Goal: Task Accomplishment & Management: Use online tool/utility

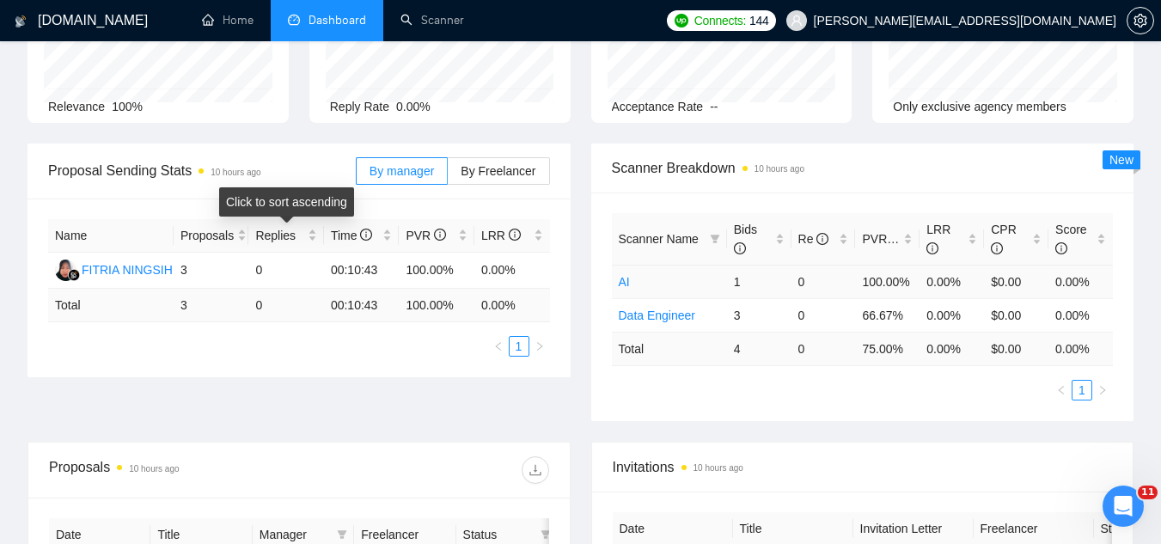
scroll to position [819, 0]
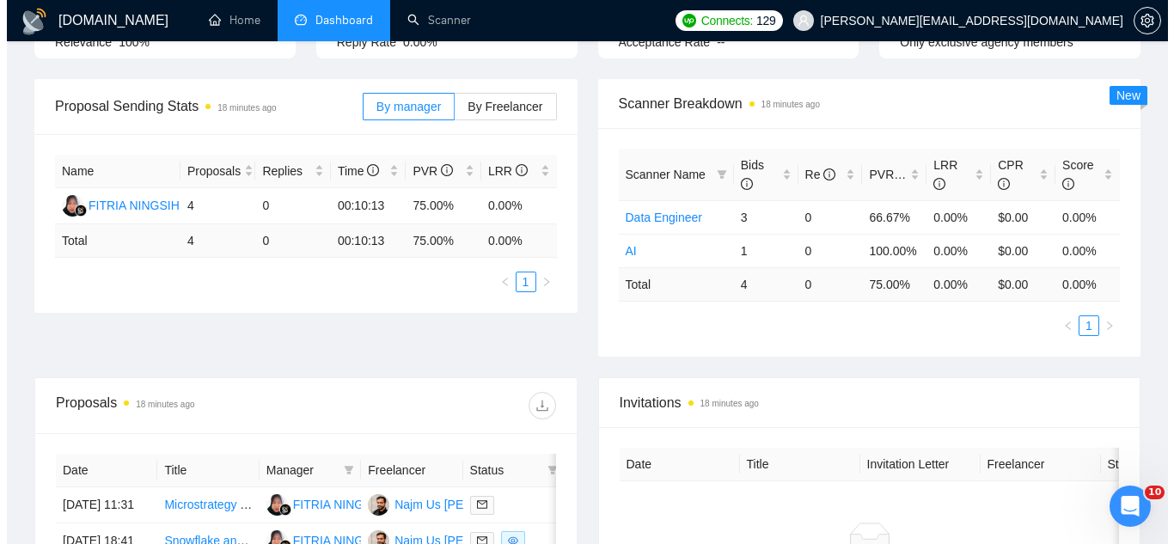
scroll to position [417, 0]
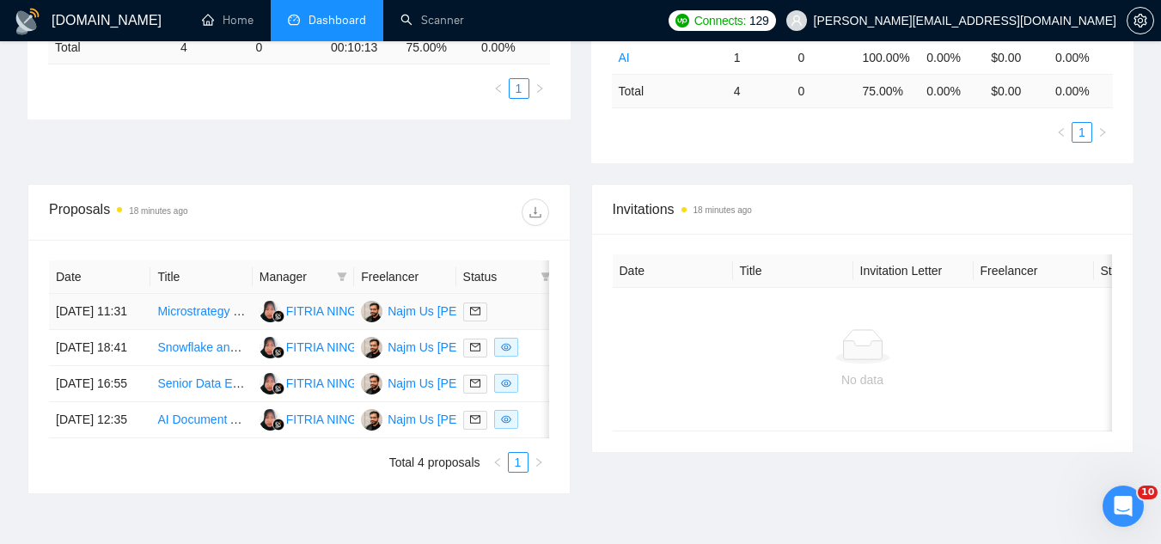
click at [194, 330] on td "Microstrategy to Azure BI Migration Specialist" at bounding box center [200, 312] width 101 height 36
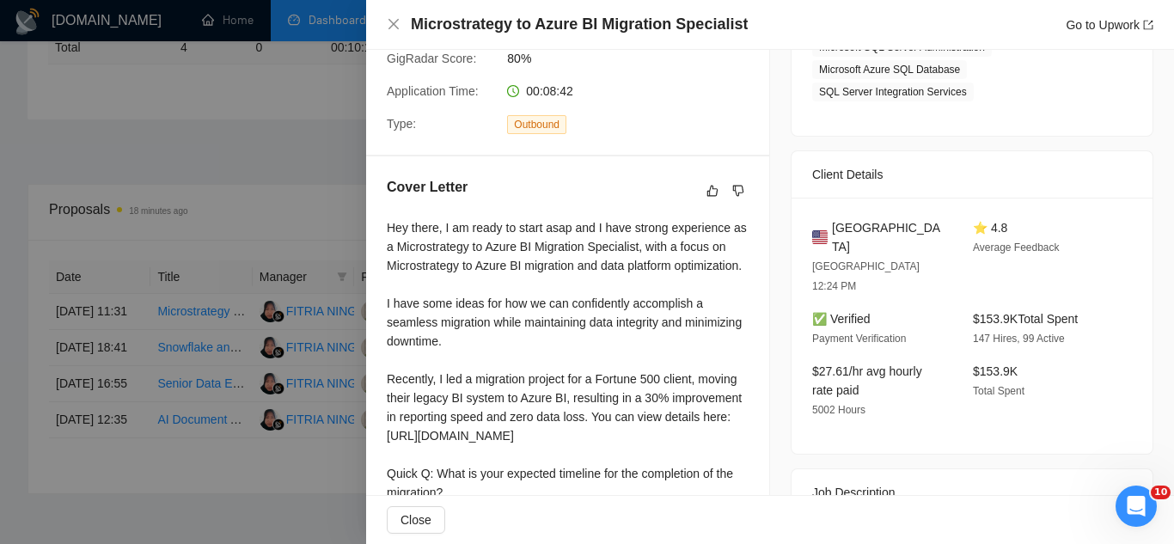
scroll to position [430, 0]
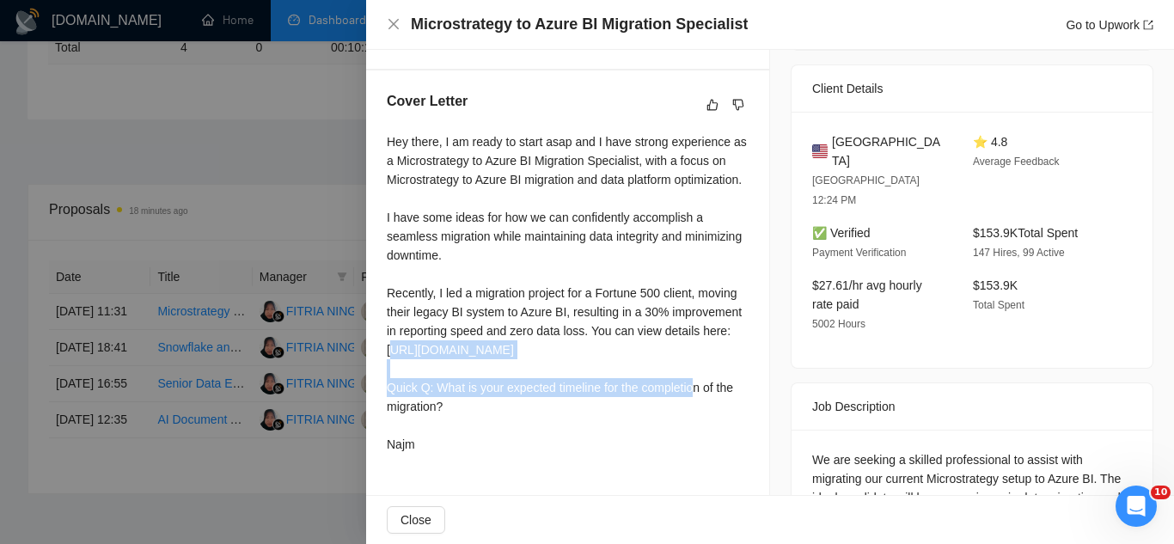
drag, startPoint x: 390, startPoint y: 352, endPoint x: 515, endPoint y: 384, distance: 128.8
click at [515, 384] on div "Hey there, I am ready to start asap and I have strong experience as a Microstra…" at bounding box center [568, 292] width 362 height 321
drag, startPoint x: 387, startPoint y: 347, endPoint x: 541, endPoint y: 371, distance: 156.6
click at [541, 371] on div "Hey there, I am ready to start asap and I have strong experience as a Microstra…" at bounding box center [568, 292] width 362 height 321
copy div "[URL][DOMAIN_NAME]"
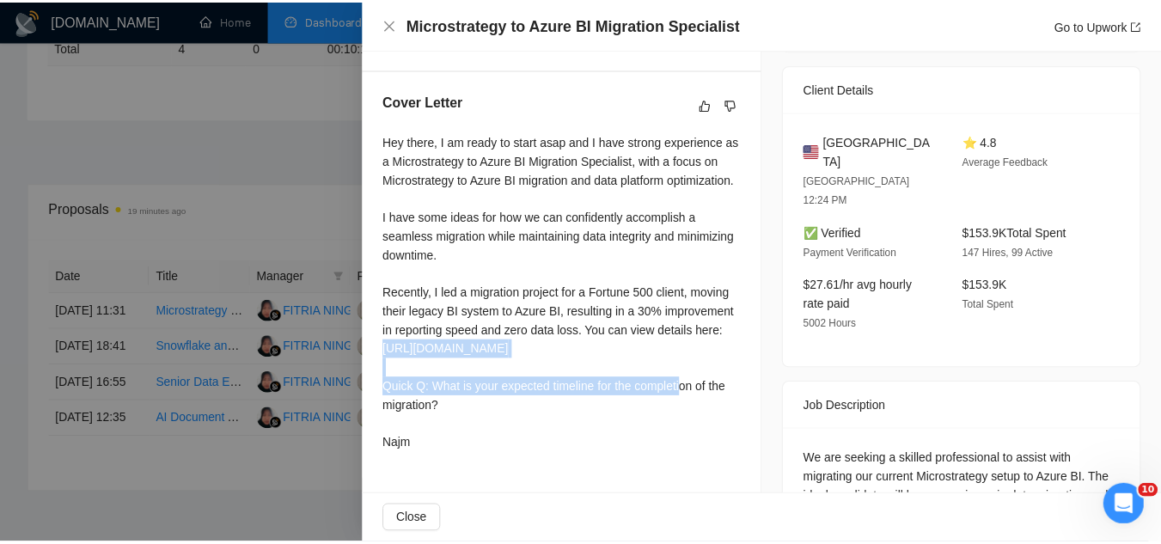
scroll to position [485, 0]
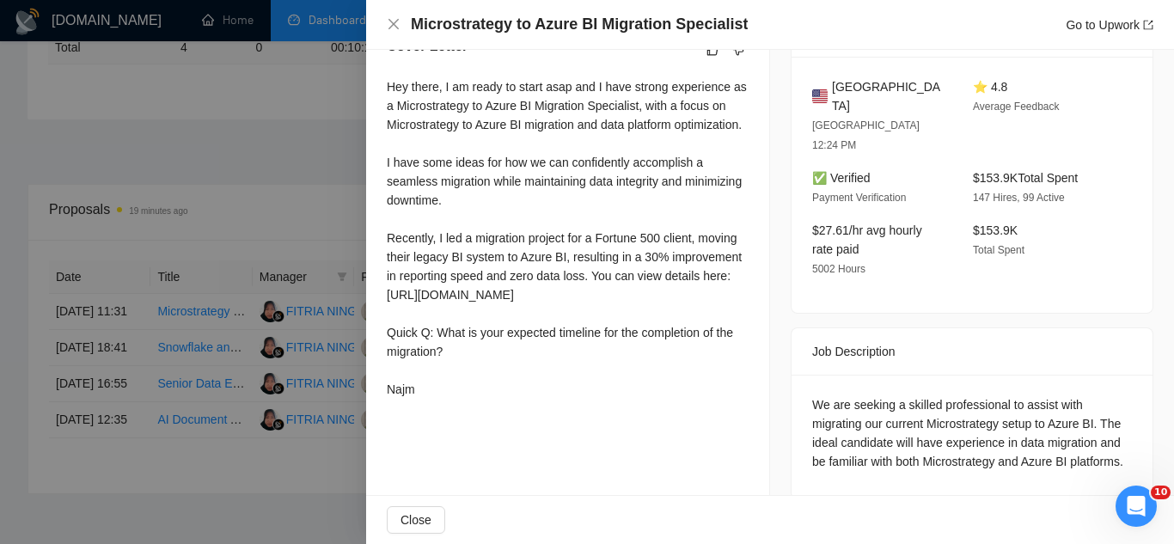
click at [222, 118] on div at bounding box center [587, 272] width 1174 height 544
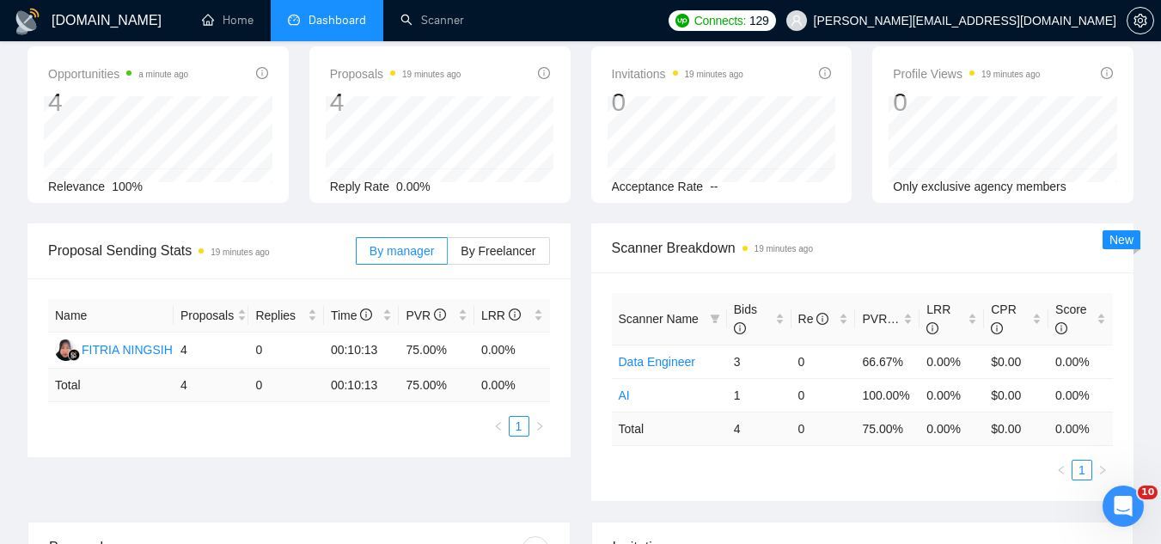
scroll to position [0, 0]
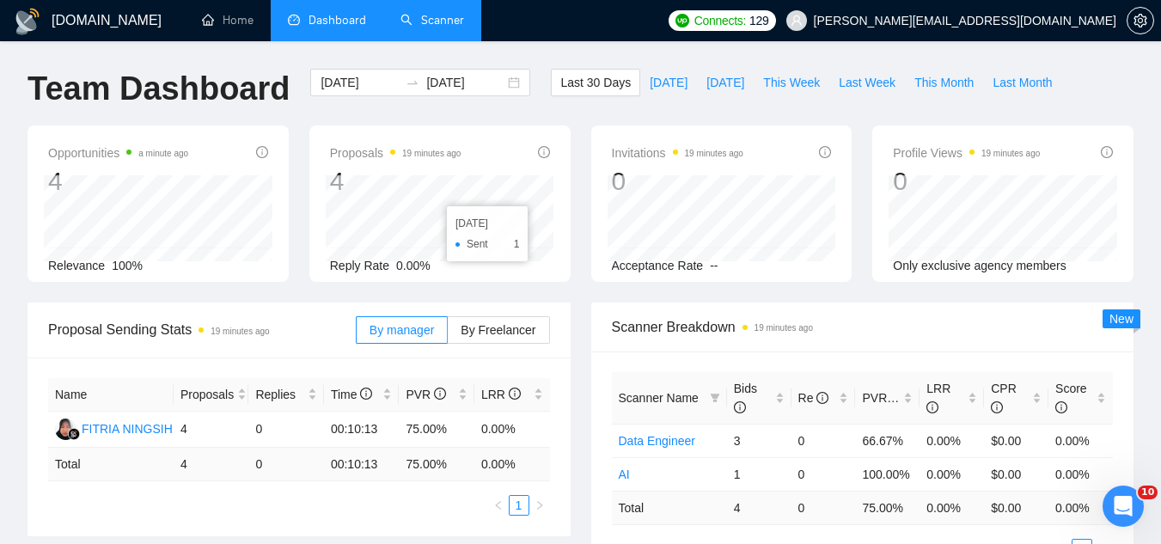
click at [452, 13] on link "Scanner" at bounding box center [433, 20] width 64 height 15
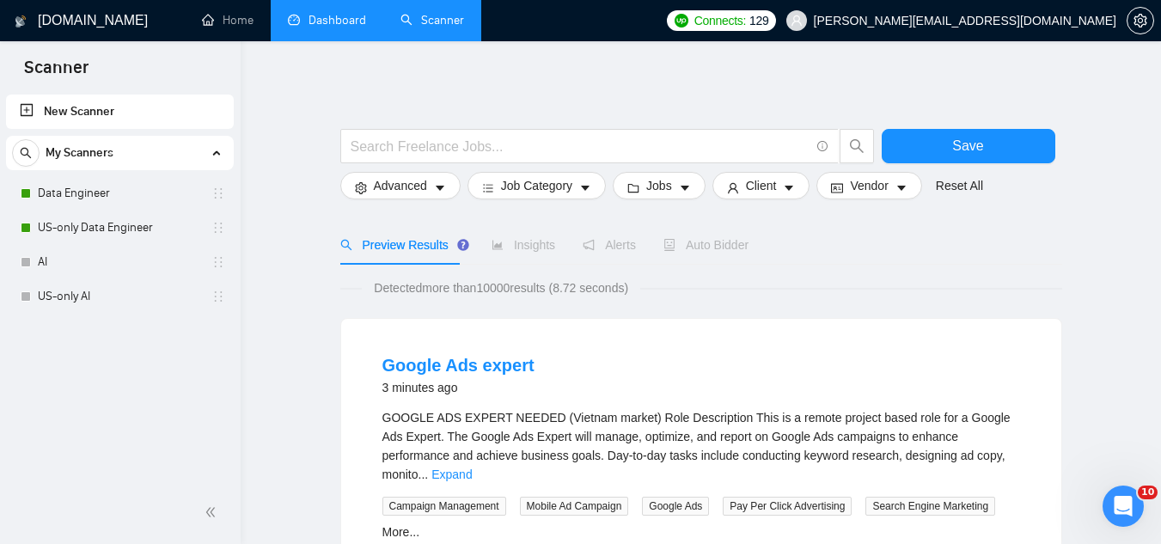
click at [338, 20] on link "Dashboard" at bounding box center [327, 20] width 78 height 15
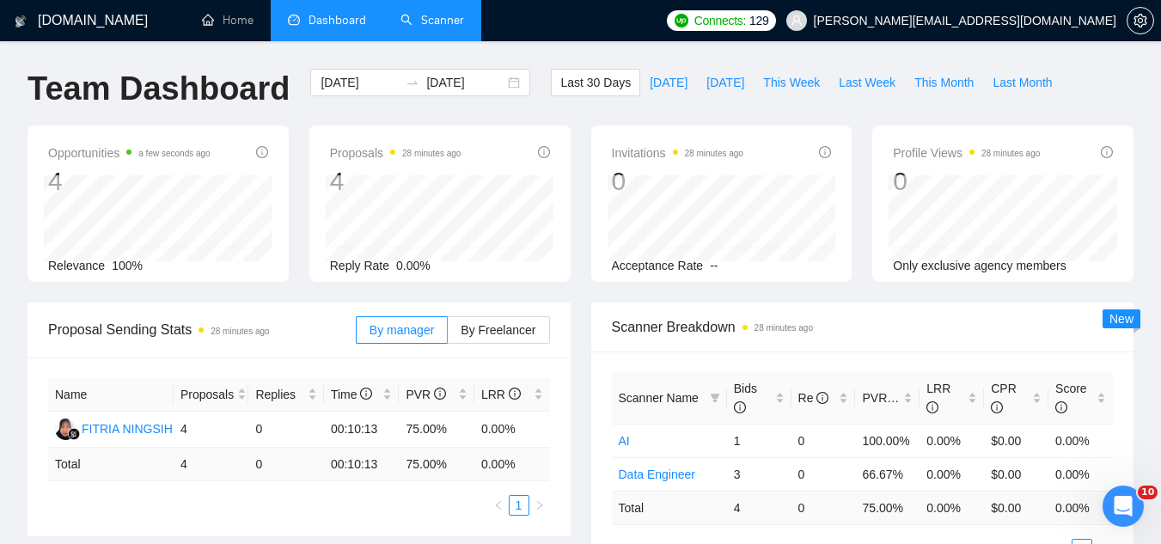
click at [426, 23] on link "Scanner" at bounding box center [433, 20] width 64 height 15
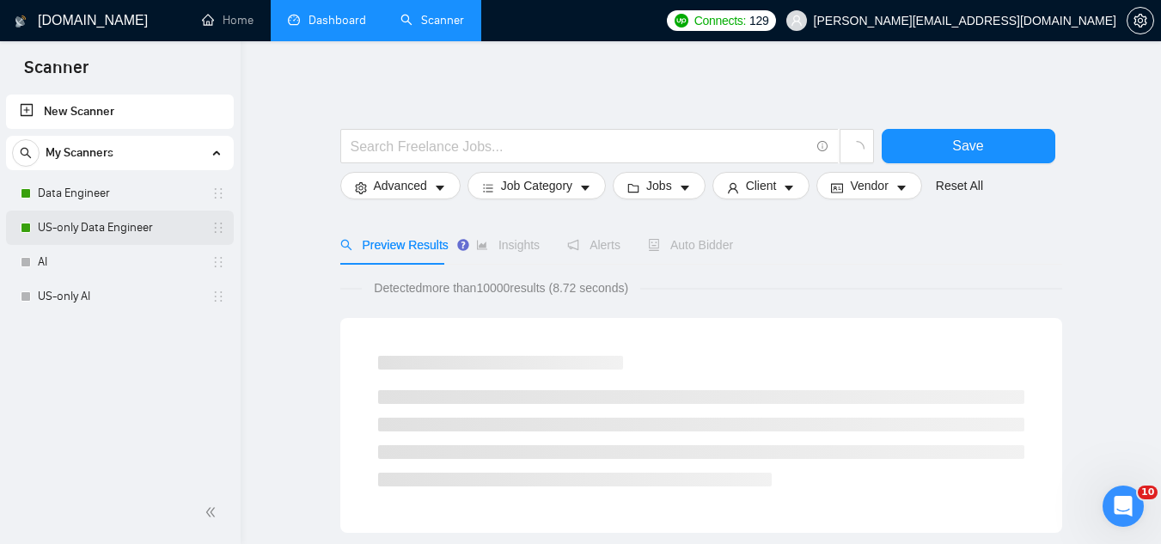
click at [120, 229] on link "US-only Data Engineer" at bounding box center [119, 228] width 163 height 34
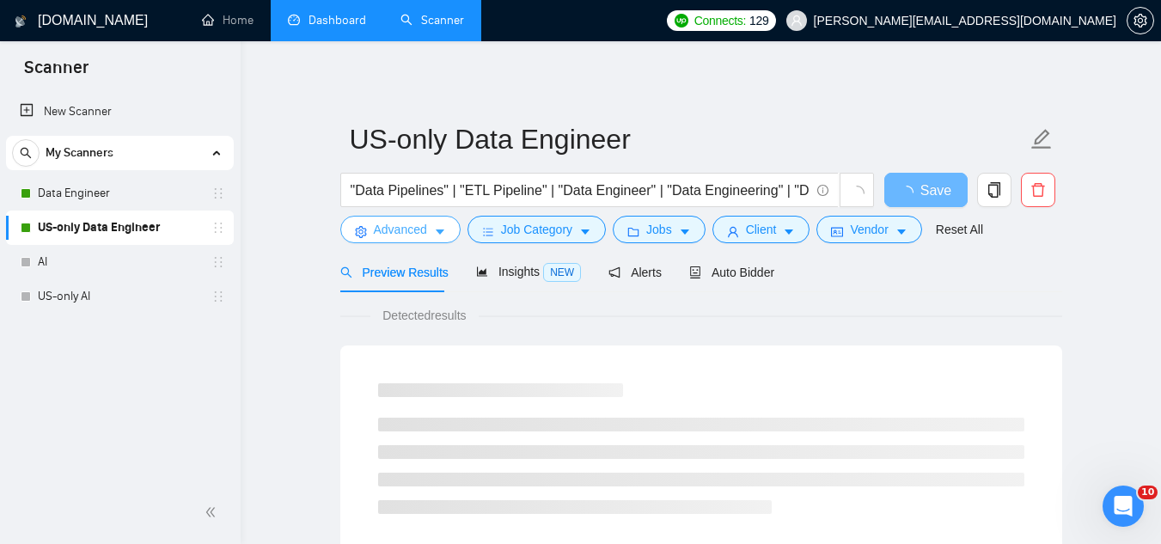
click at [403, 229] on span "Advanced" at bounding box center [400, 229] width 53 height 19
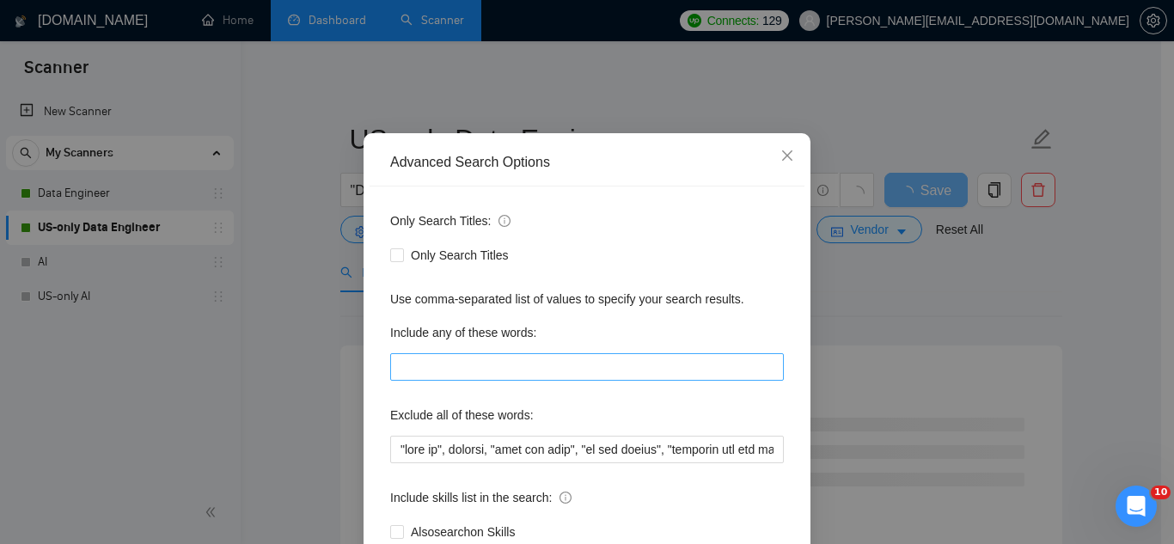
scroll to position [86, 0]
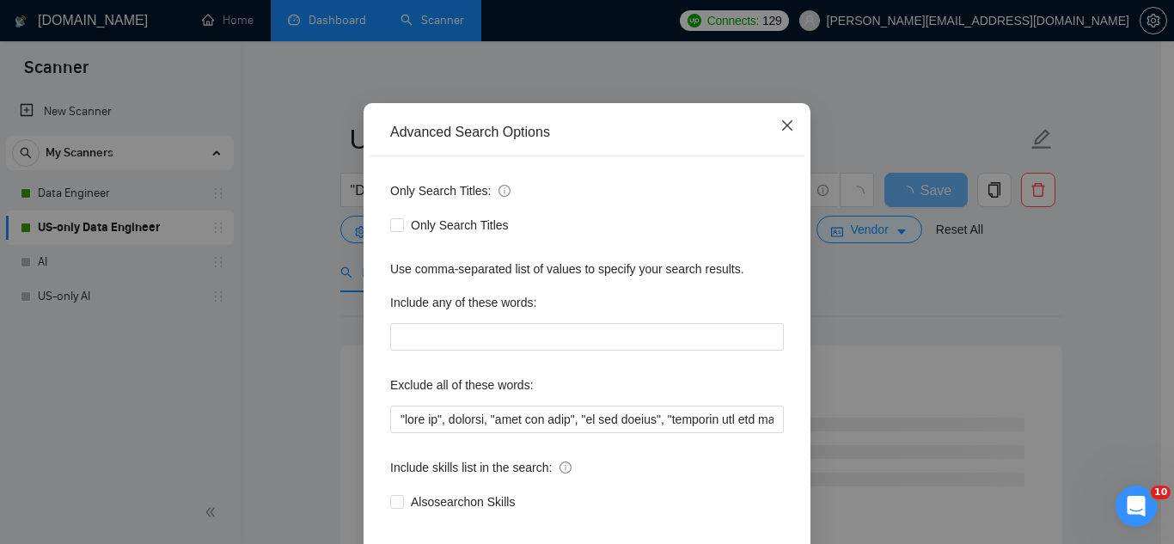
click at [791, 130] on span "Close" at bounding box center [787, 126] width 46 height 46
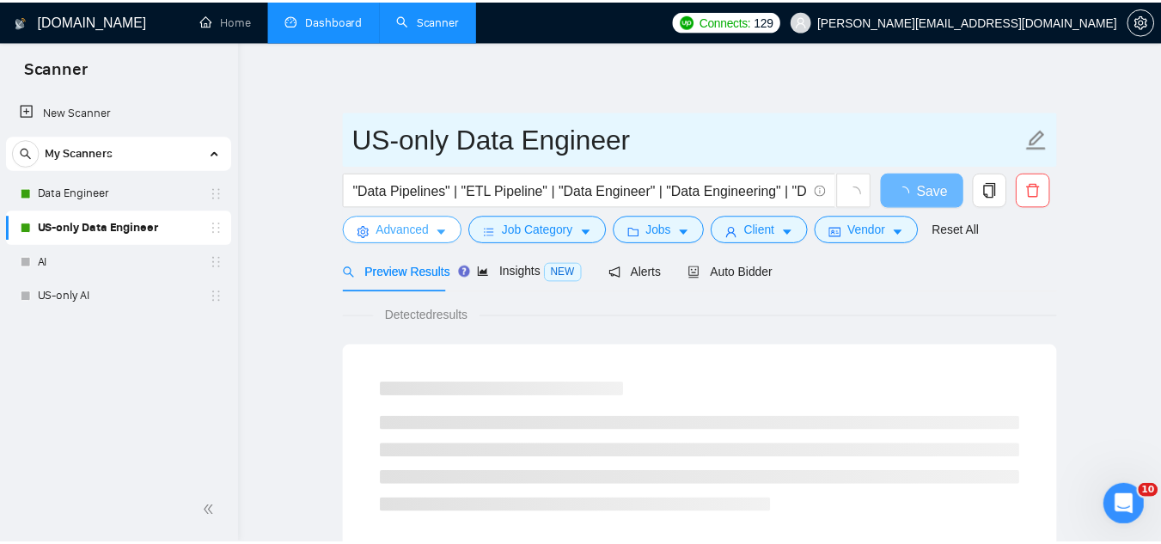
scroll to position [0, 0]
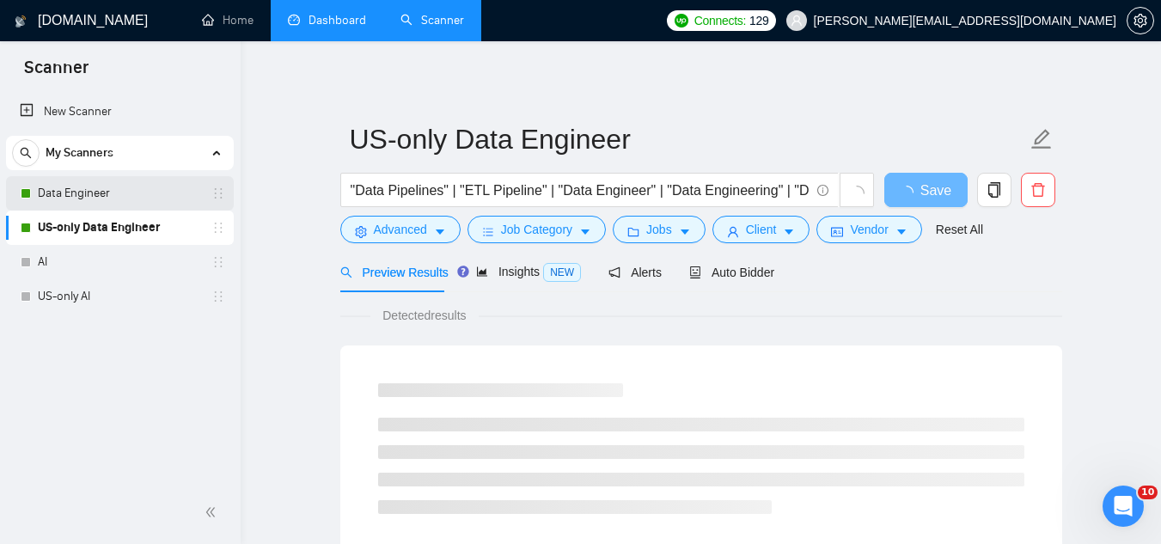
click at [102, 188] on link "Data Engineer" at bounding box center [119, 193] width 163 height 34
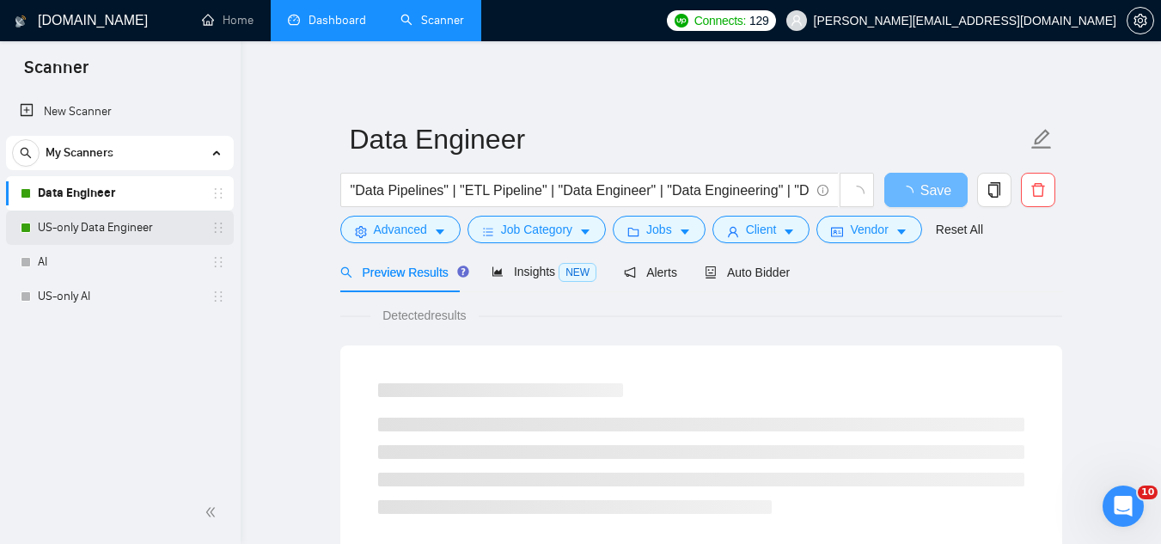
click at [120, 232] on link "US-only Data Engineer" at bounding box center [119, 228] width 163 height 34
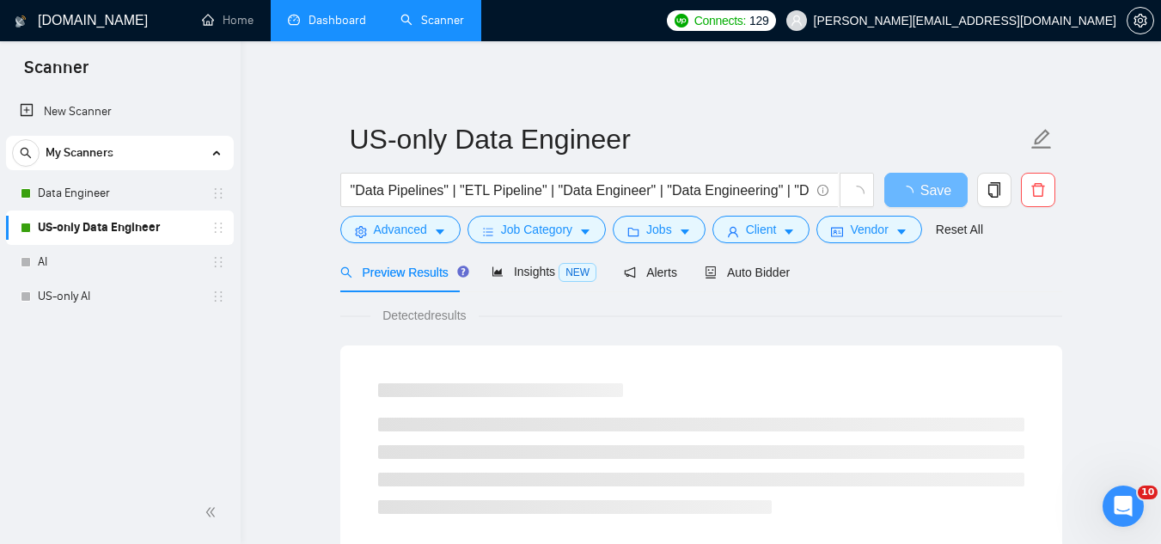
click at [336, 26] on link "Dashboard" at bounding box center [327, 20] width 78 height 15
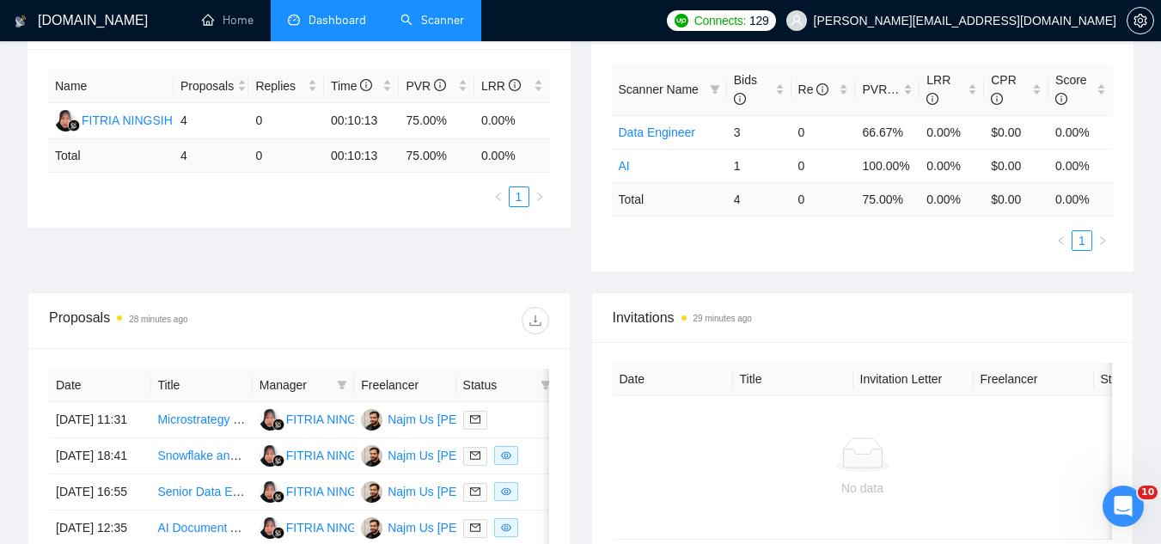
scroll to position [430, 0]
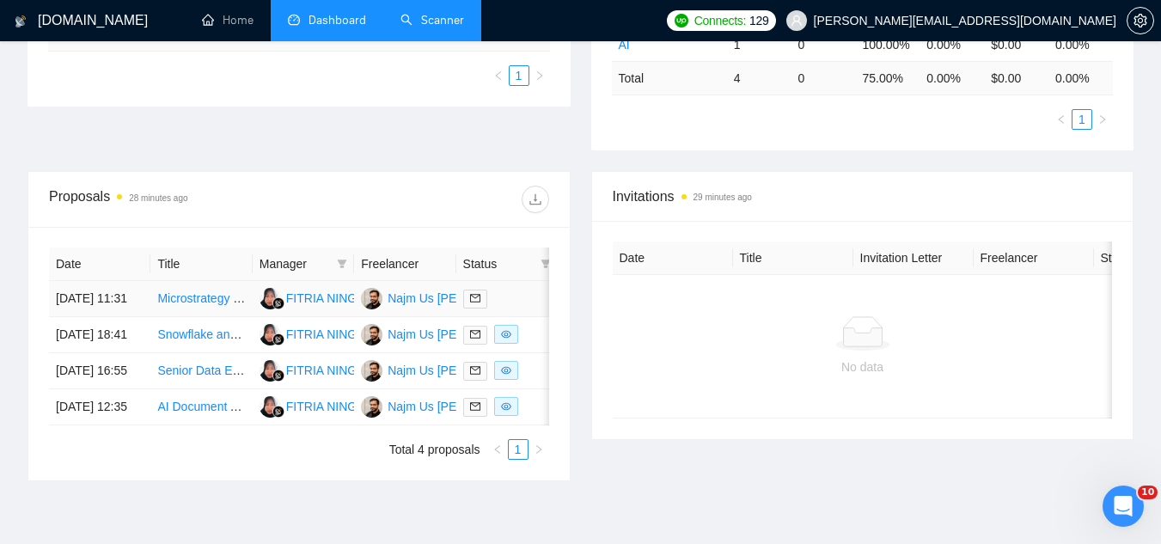
click at [193, 317] on td "Microstrategy to Azure BI Migration Specialist" at bounding box center [200, 299] width 101 height 36
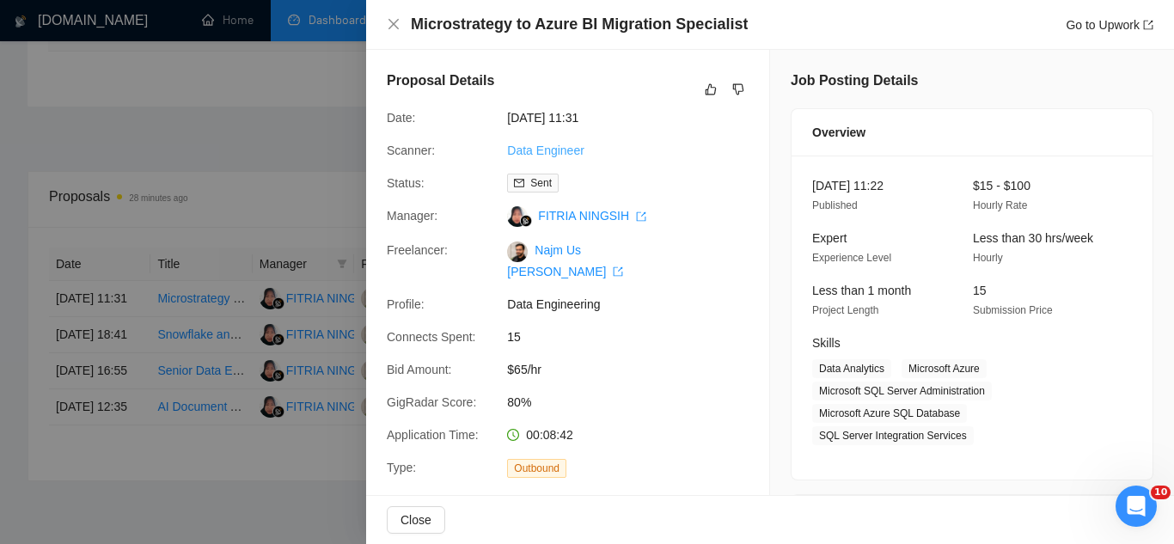
click at [560, 151] on link "Data Engineer" at bounding box center [545, 151] width 77 height 14
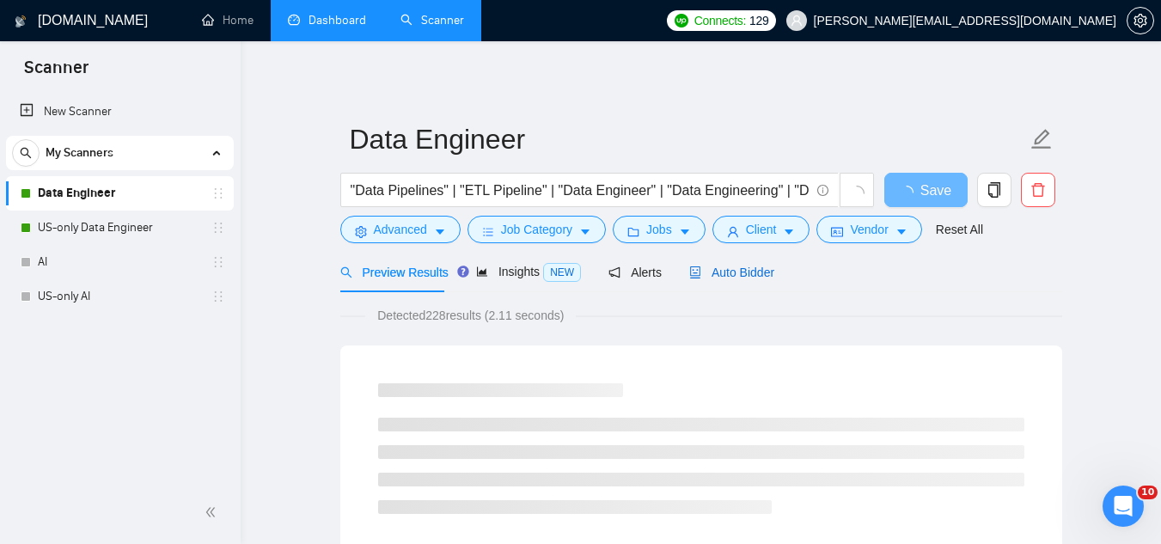
click at [731, 272] on span "Auto Bidder" at bounding box center [731, 273] width 85 height 14
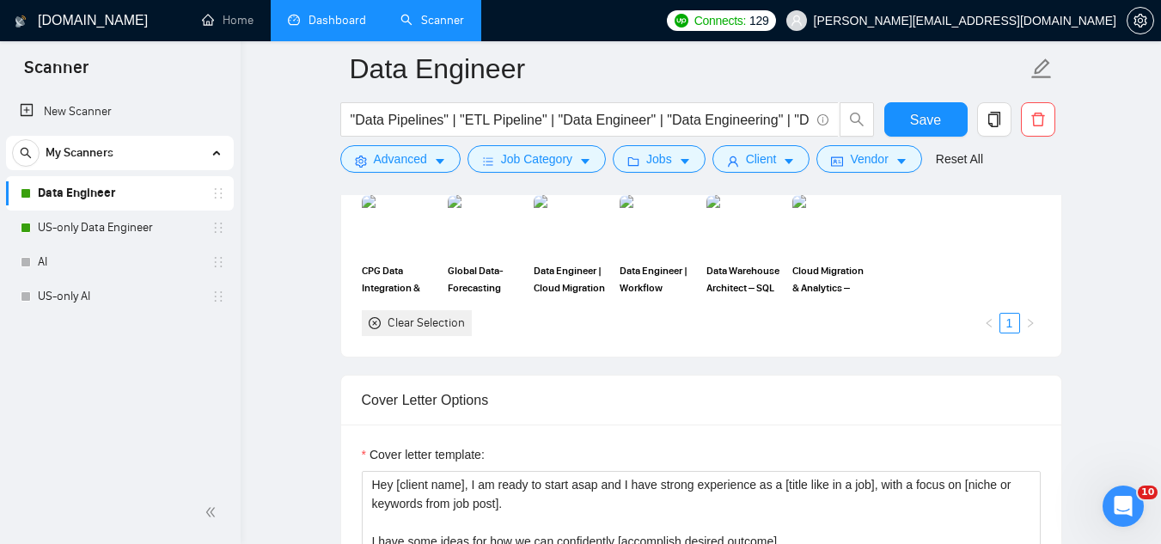
scroll to position [1719, 0]
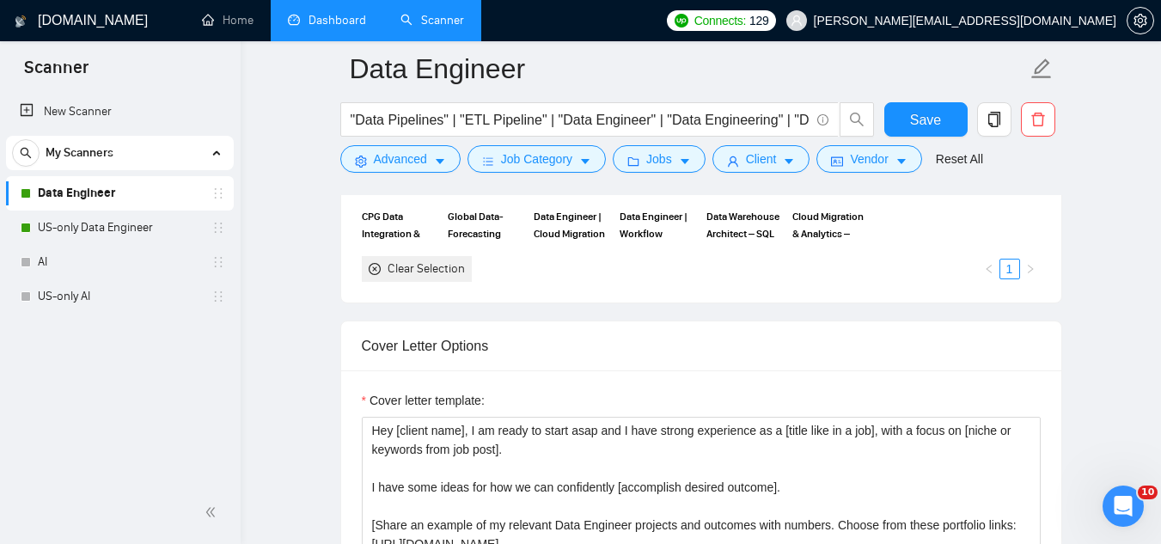
click at [325, 17] on link "Dashboard" at bounding box center [327, 20] width 78 height 15
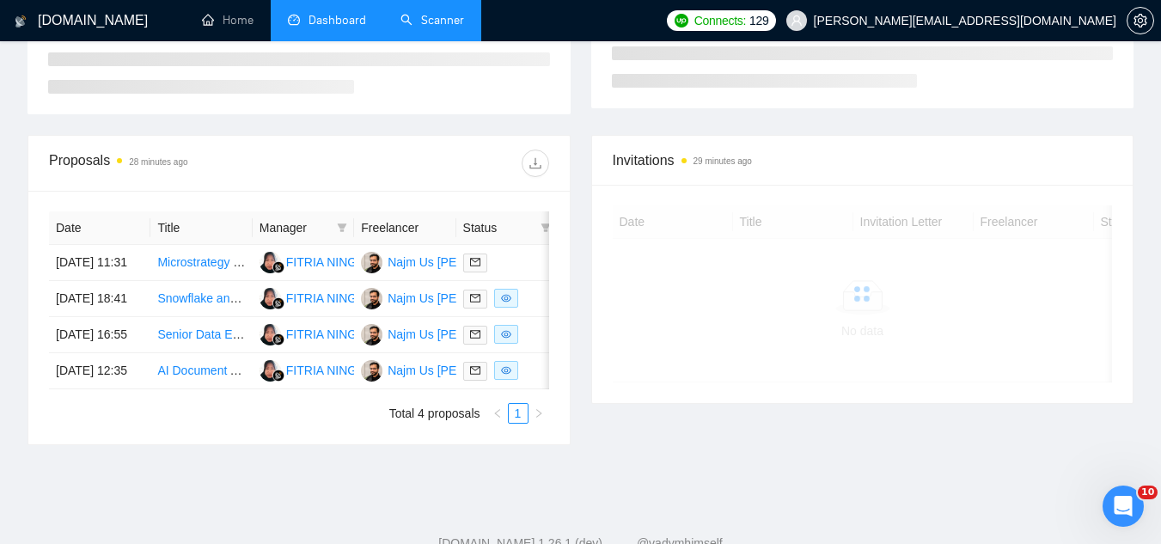
scroll to position [73, 0]
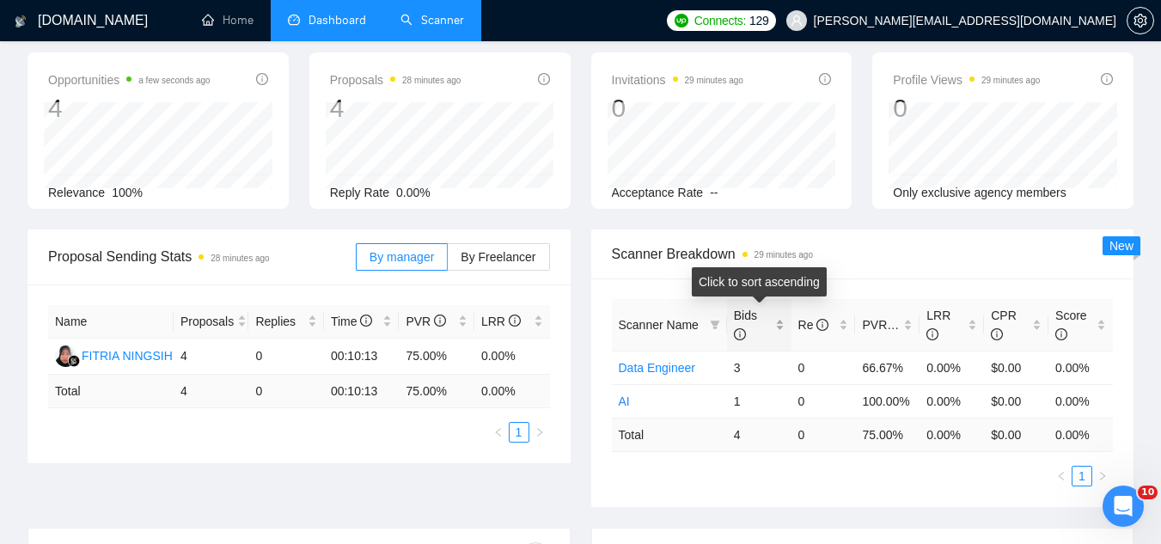
click at [779, 321] on div "Bids" at bounding box center [759, 325] width 51 height 38
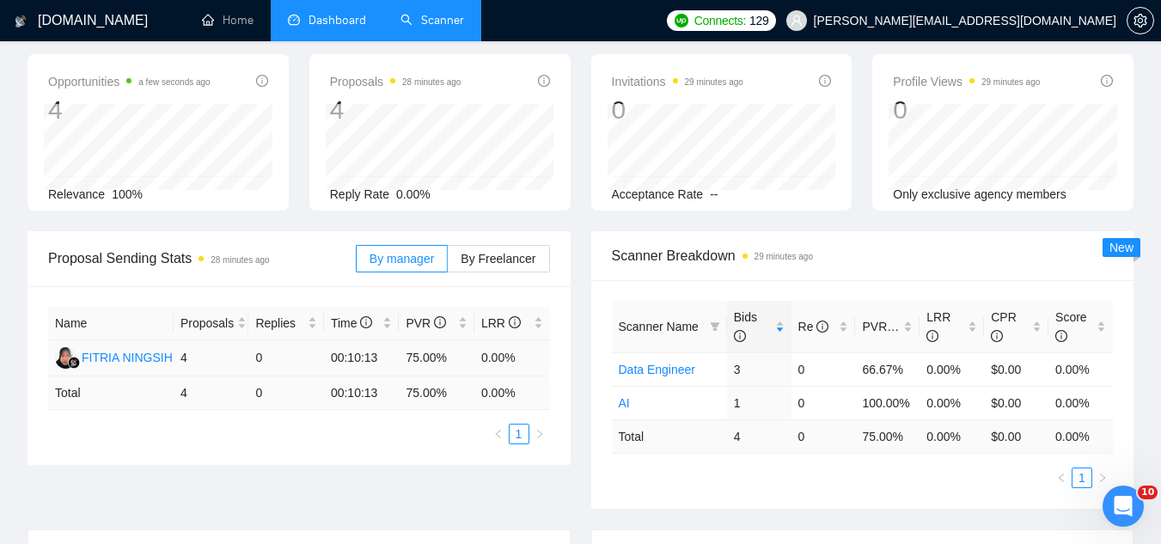
scroll to position [0, 0]
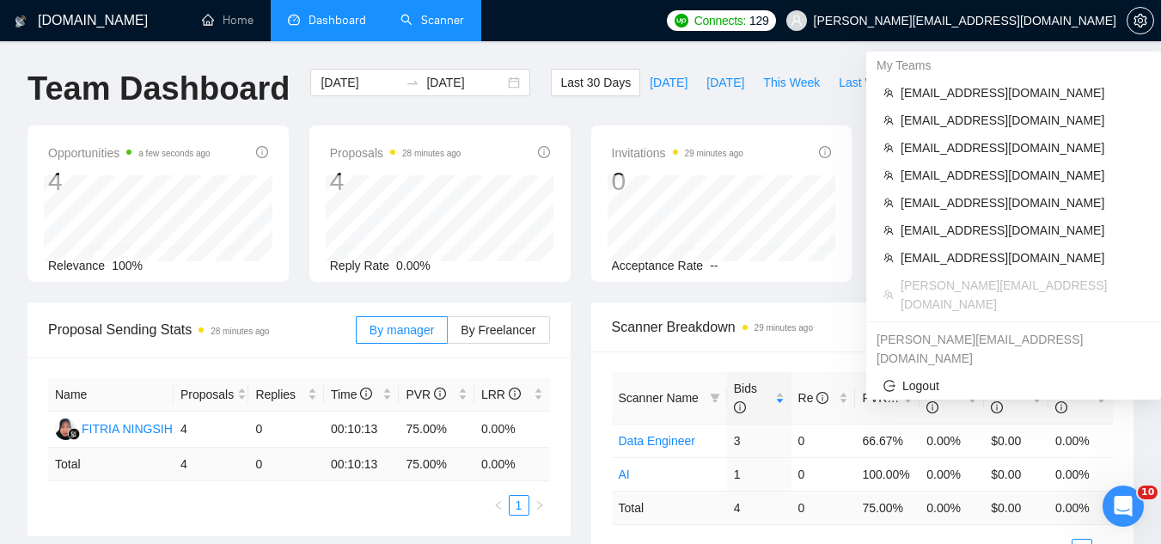
click at [1021, 21] on span "[PERSON_NAME][EMAIL_ADDRESS][DOMAIN_NAME]" at bounding box center [965, 21] width 303 height 0
click at [966, 98] on span "[EMAIL_ADDRESS][DOMAIN_NAME]" at bounding box center [1022, 92] width 243 height 19
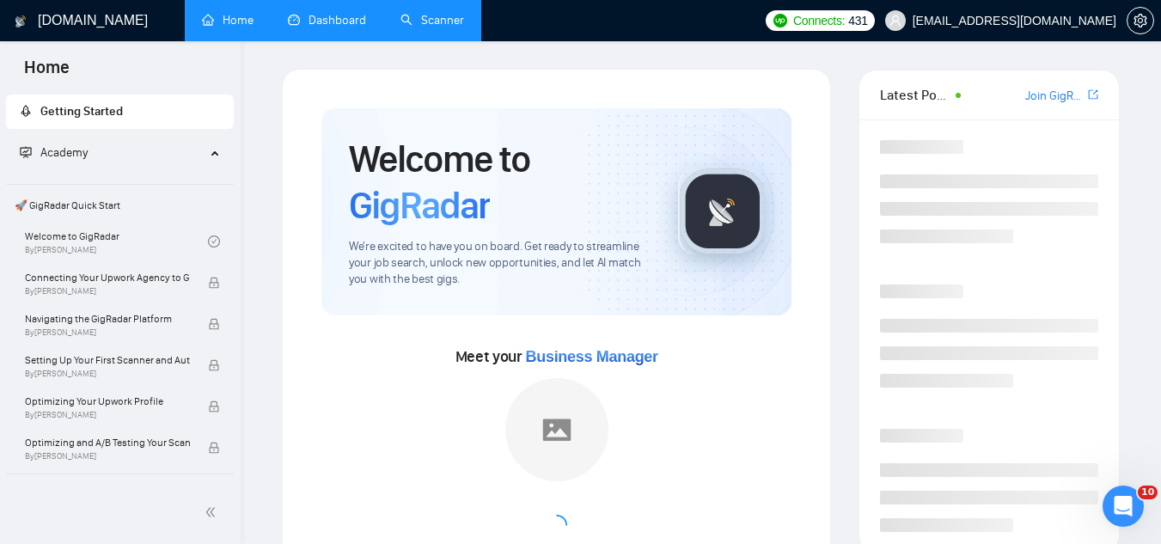
click at [327, 13] on link "Dashboard" at bounding box center [327, 20] width 78 height 15
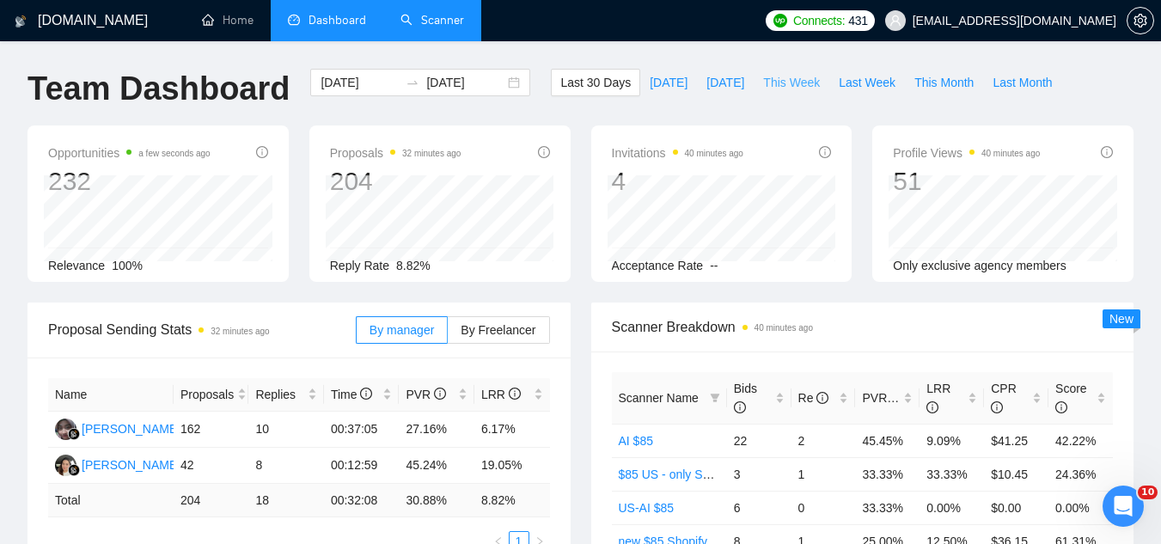
click at [768, 85] on span "This Week" at bounding box center [791, 82] width 57 height 19
type input "[DATE]"
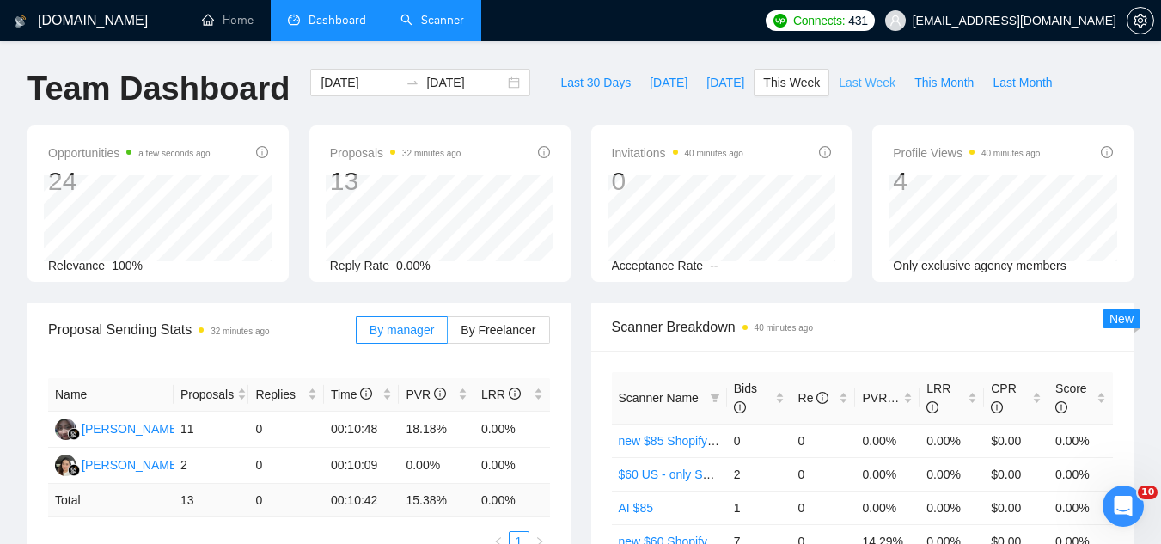
click at [843, 79] on span "Last Week" at bounding box center [867, 82] width 57 height 19
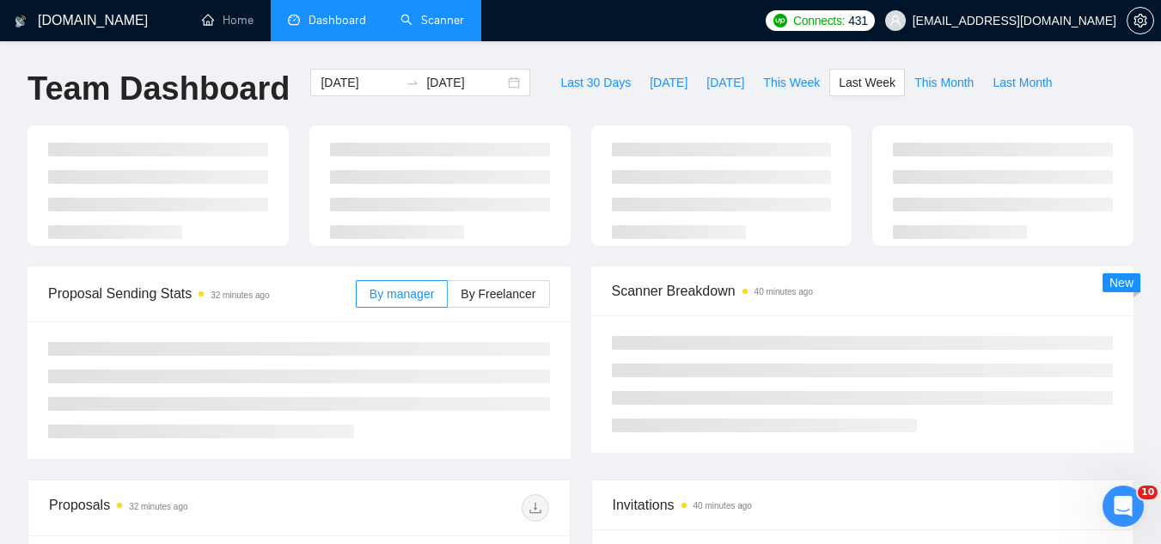
type input "[DATE]"
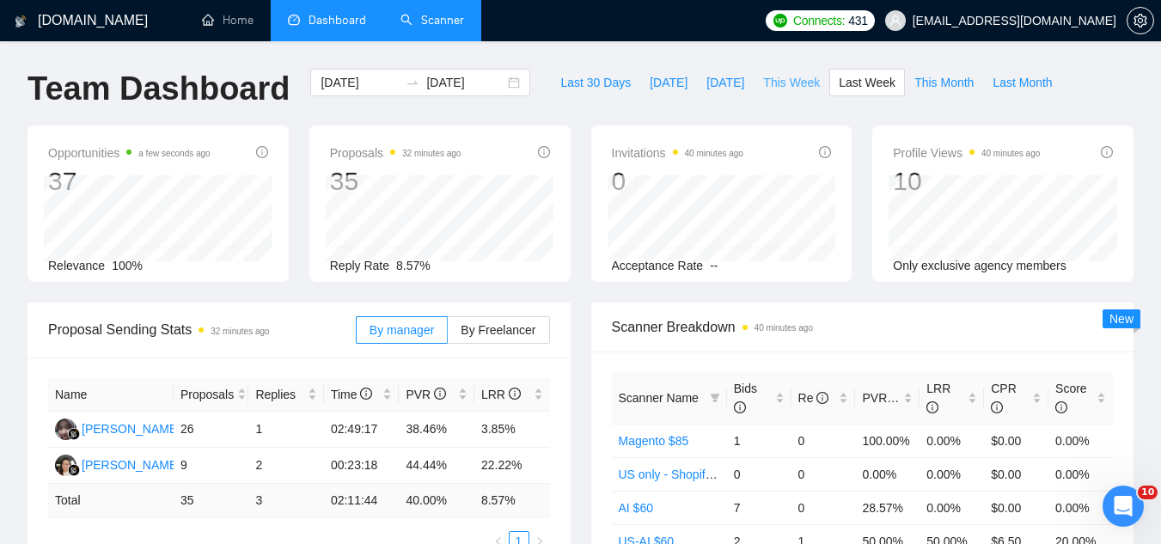
click at [768, 89] on span "This Week" at bounding box center [791, 82] width 57 height 19
type input "[DATE]"
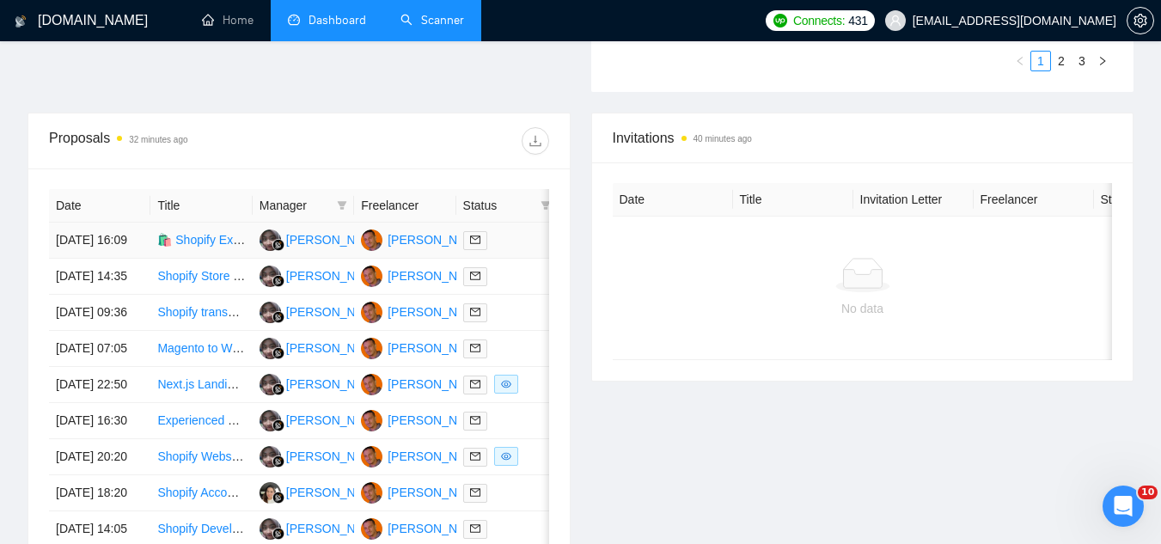
scroll to position [602, 0]
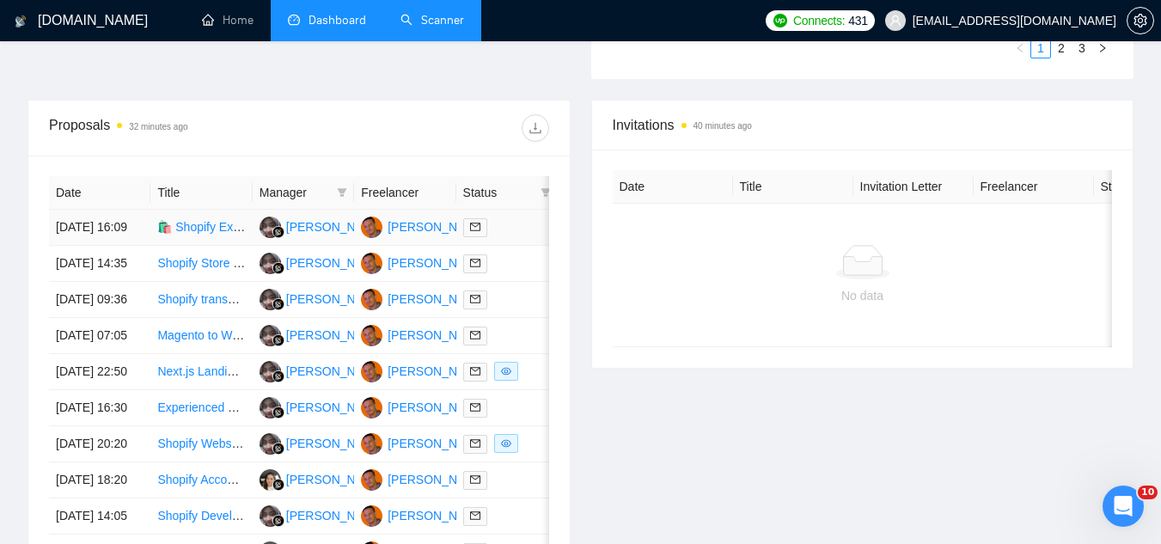
click at [223, 246] on td "🛍️ Shopify Expert Needed — High-Glam Beauty Brand Build (NuYu Beauty)" at bounding box center [200, 228] width 101 height 36
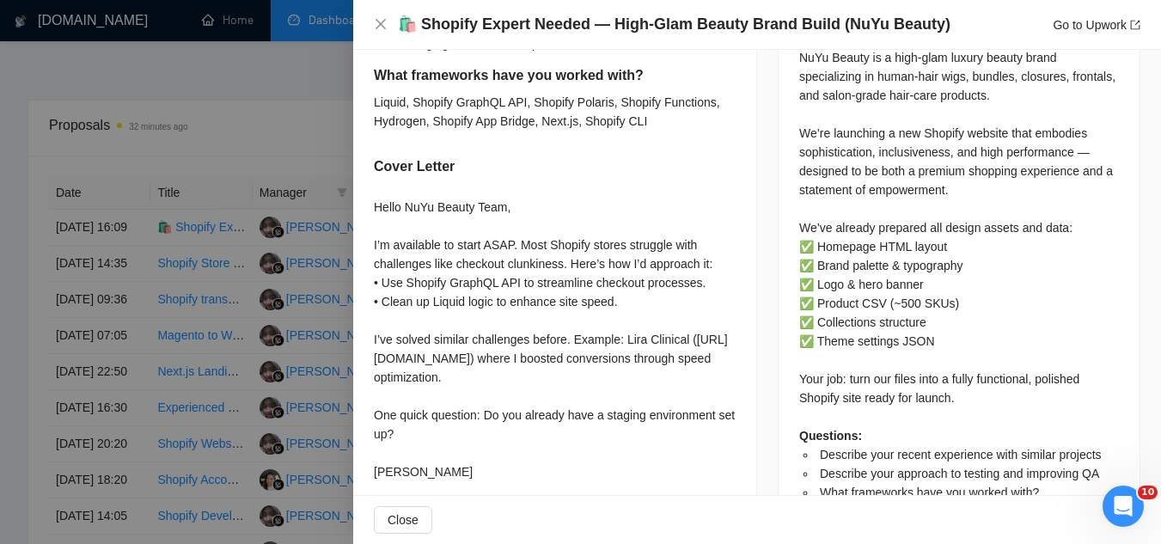
scroll to position [820, 0]
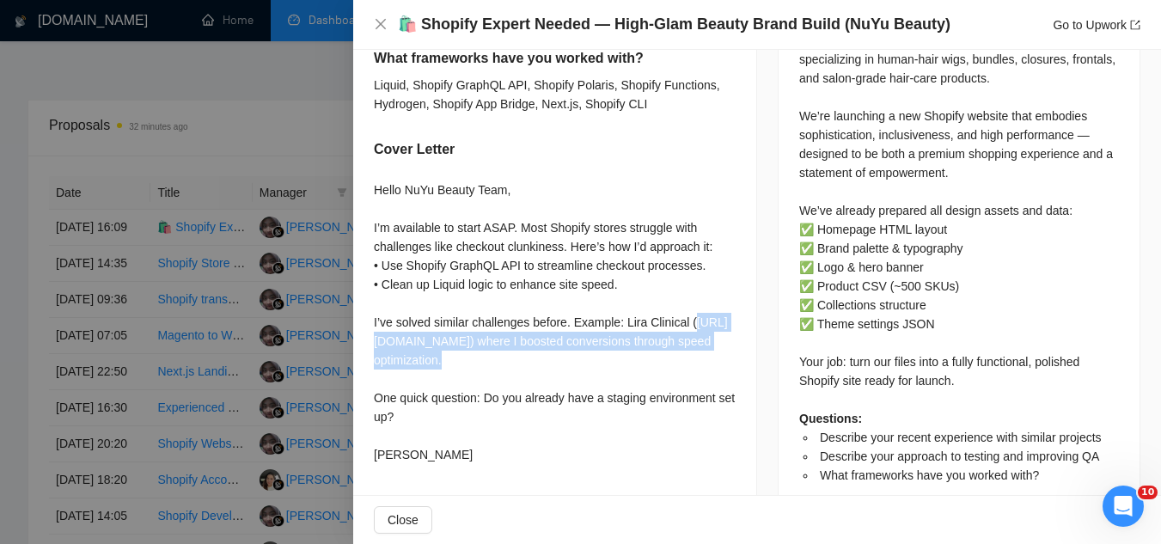
drag, startPoint x: 379, startPoint y: 303, endPoint x: 512, endPoint y: 321, distance: 134.6
click at [512, 321] on div "Hello NuYu Beauty Team, I’m available to start ASAP. Most Shopify stores strugg…" at bounding box center [555, 322] width 362 height 284
copy div "[URL][DOMAIN_NAME]"
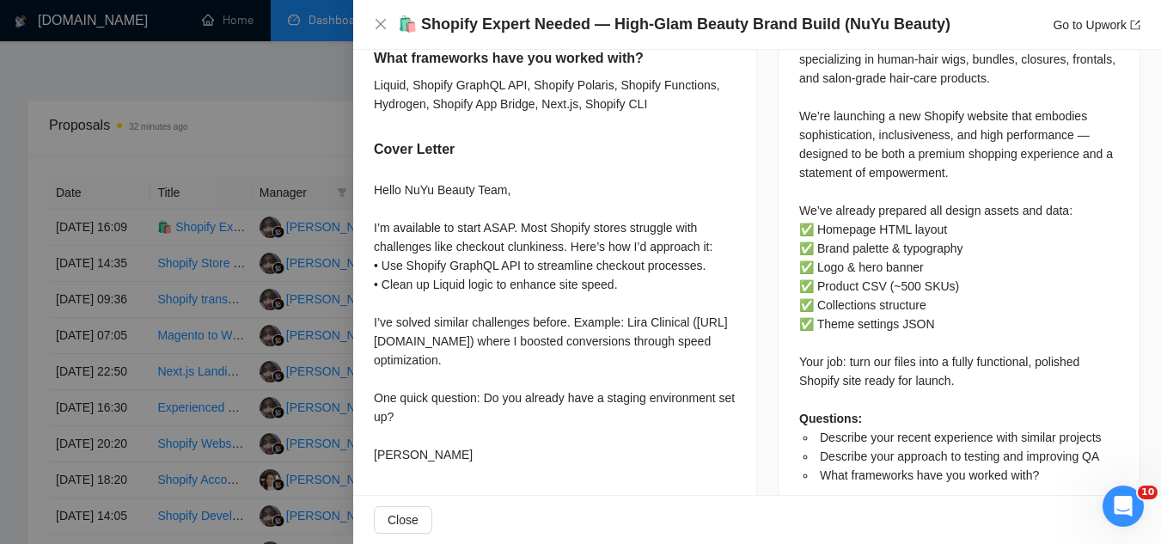
click at [163, 56] on div at bounding box center [580, 272] width 1161 height 544
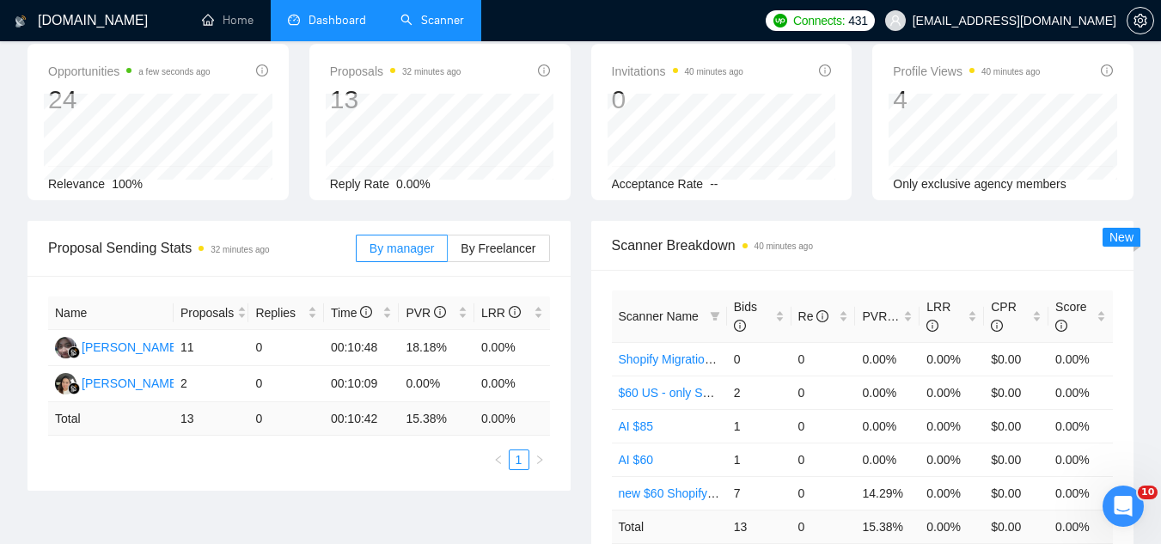
scroll to position [0, 0]
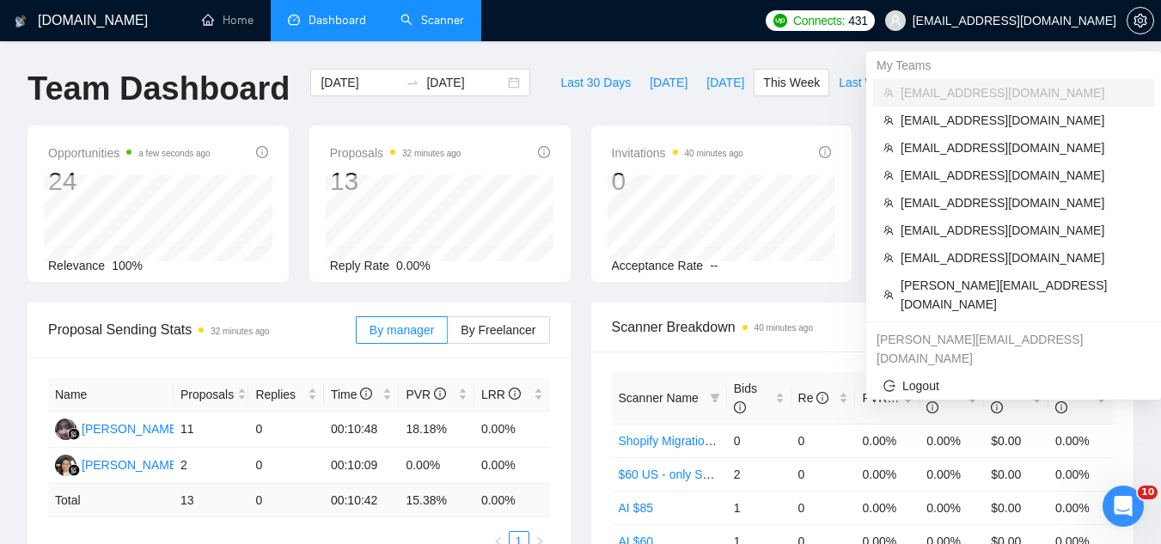
click at [1035, 29] on span "[EMAIL_ADDRESS][DOMAIN_NAME]" at bounding box center [1001, 20] width 252 height 55
click at [934, 261] on span "[EMAIL_ADDRESS][DOMAIN_NAME]" at bounding box center [1022, 257] width 243 height 19
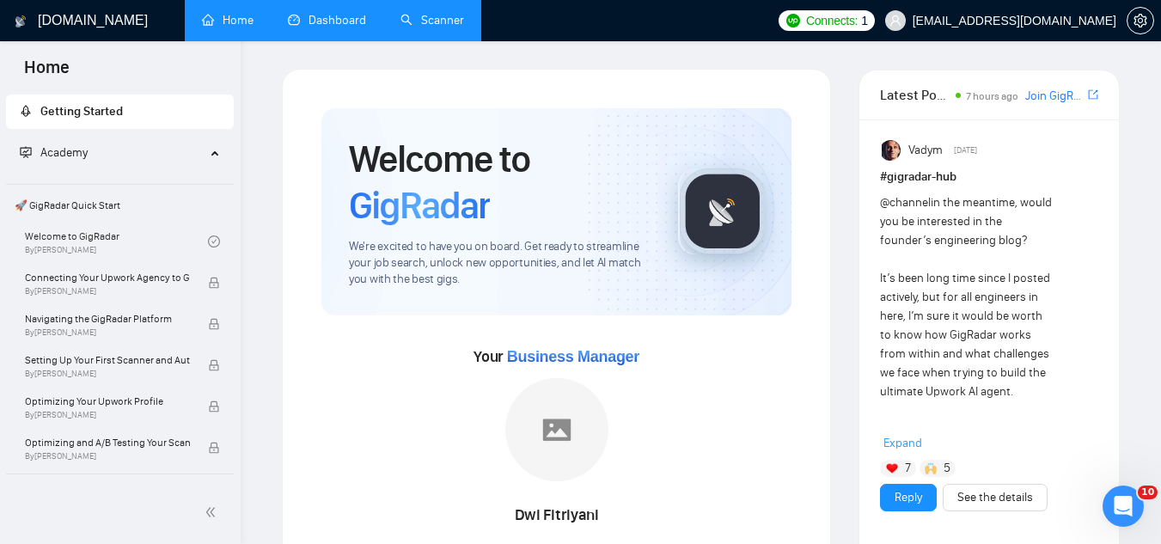
click at [345, 13] on link "Dashboard" at bounding box center [327, 20] width 78 height 15
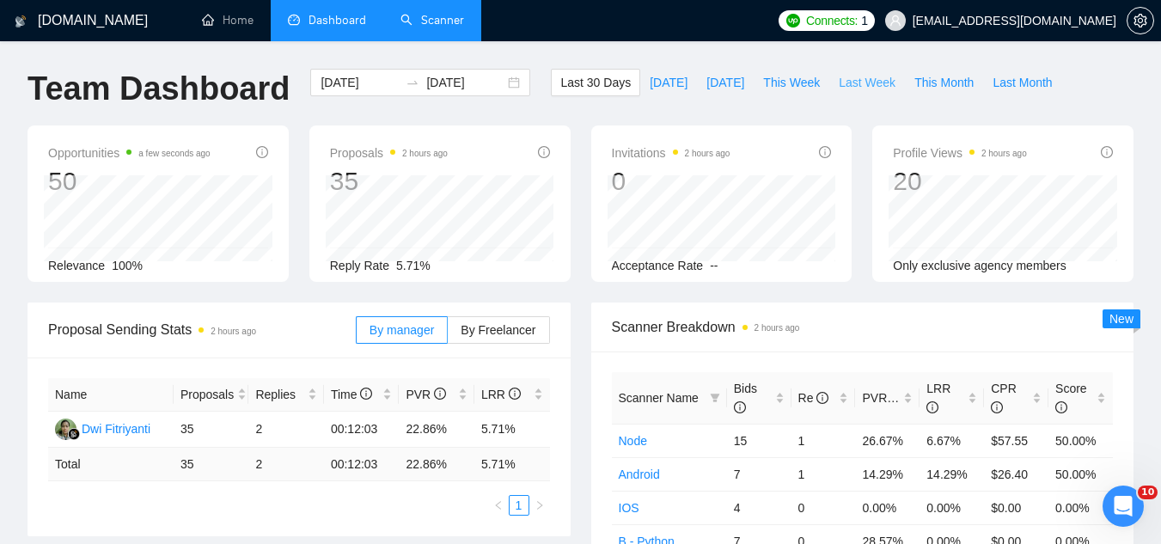
click at [856, 83] on span "Last Week" at bounding box center [867, 82] width 57 height 19
type input "[DATE]"
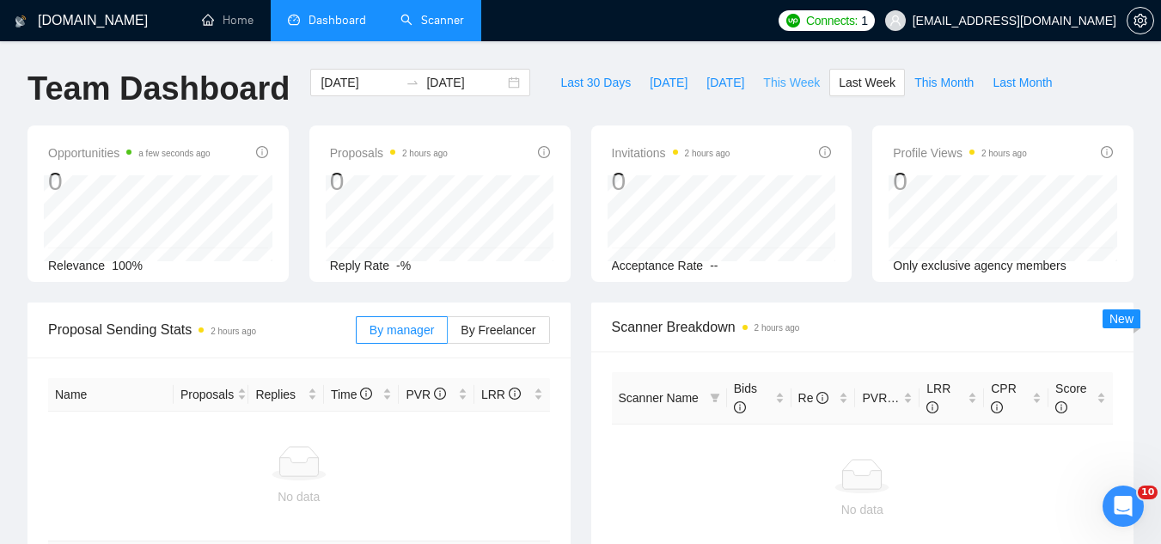
click at [789, 88] on span "This Week" at bounding box center [791, 82] width 57 height 19
type input "[DATE]"
click at [580, 83] on span "Last 30 Days" at bounding box center [595, 82] width 70 height 19
type input "[DATE]"
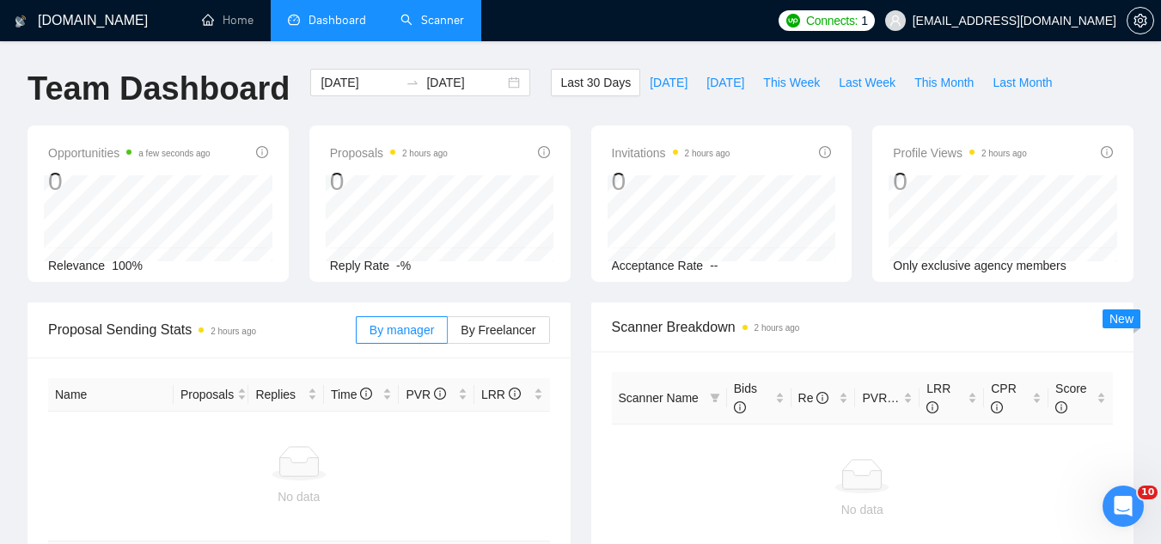
type input "[DATE]"
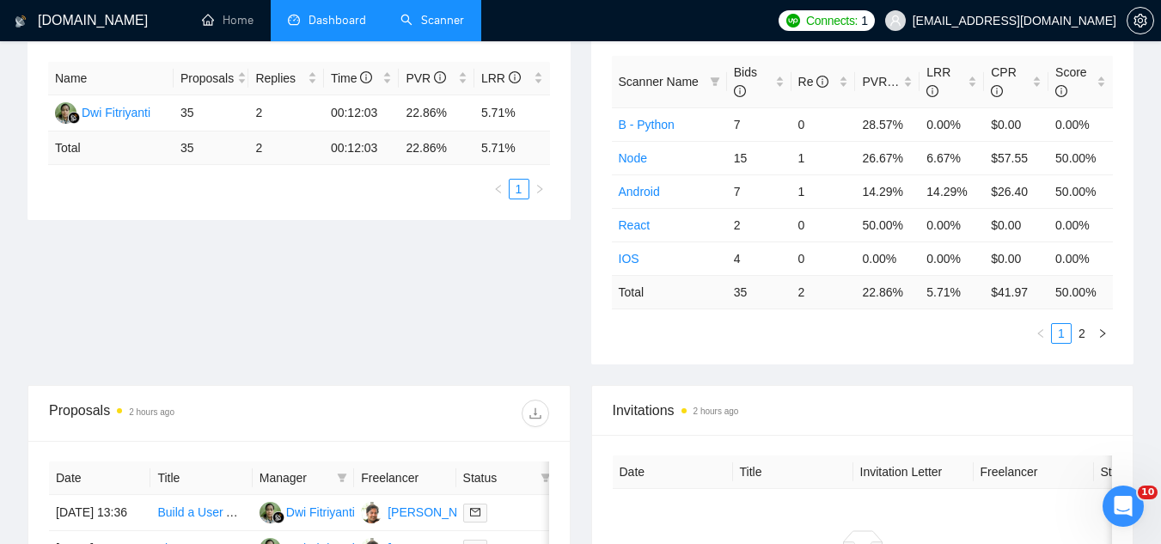
scroll to position [68, 0]
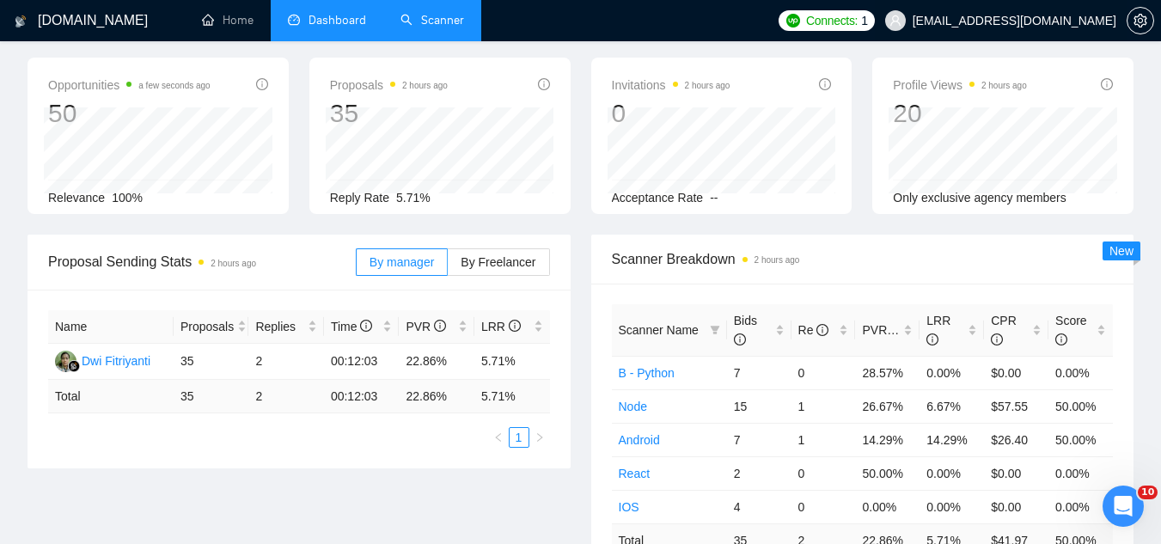
click at [985, 29] on span "[EMAIL_ADDRESS][DOMAIN_NAME]" at bounding box center [1001, 20] width 252 height 55
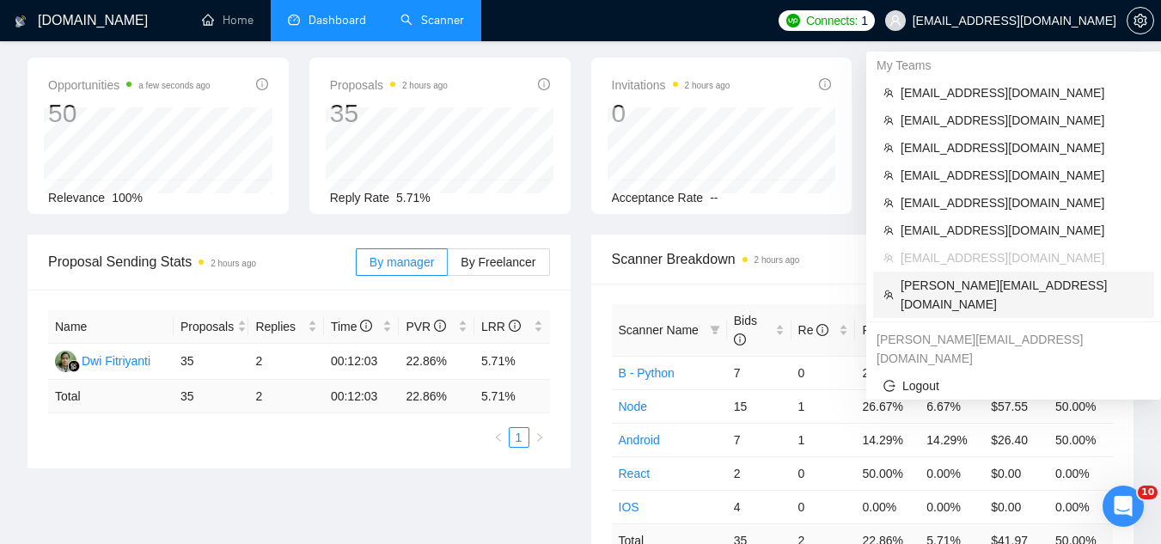
click at [996, 292] on span "[PERSON_NAME][EMAIL_ADDRESS][DOMAIN_NAME]" at bounding box center [1022, 295] width 243 height 38
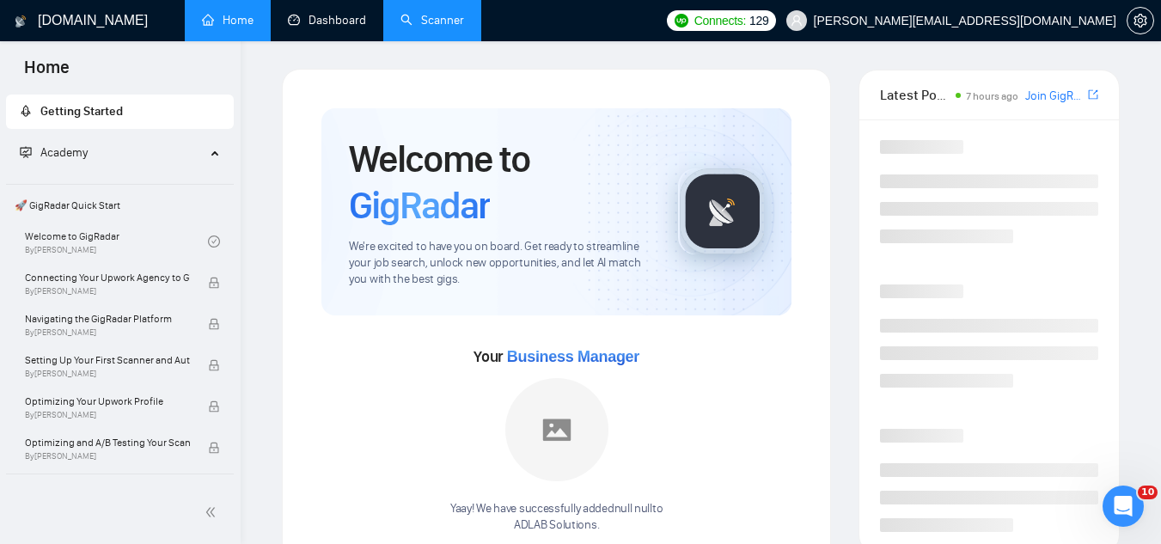
drag, startPoint x: 329, startPoint y: 12, endPoint x: 390, endPoint y: 37, distance: 65.9
click at [328, 13] on link "Dashboard" at bounding box center [327, 20] width 78 height 15
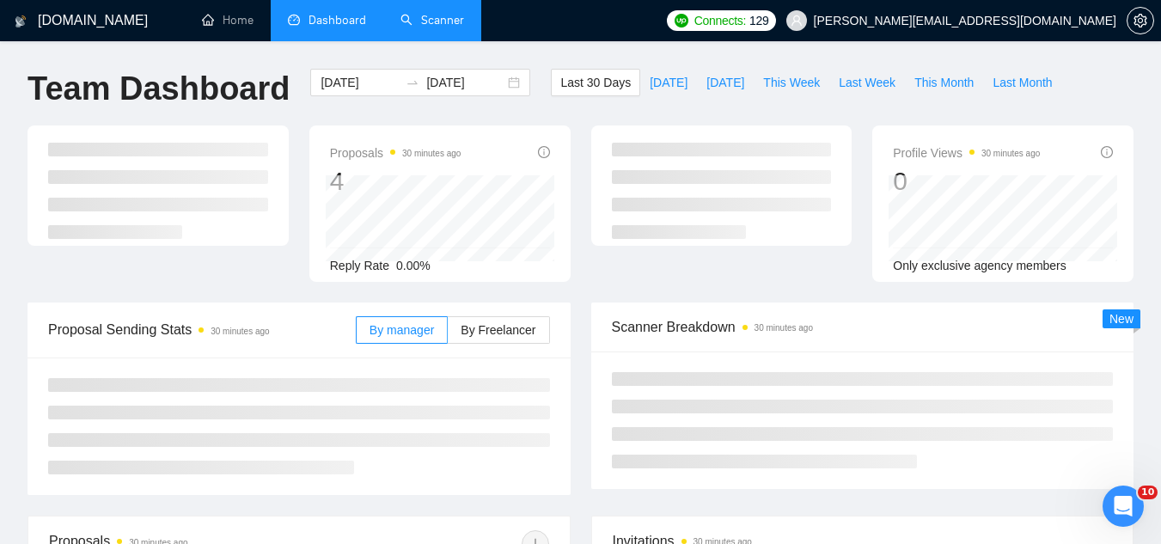
click at [442, 28] on link "Scanner" at bounding box center [433, 20] width 64 height 15
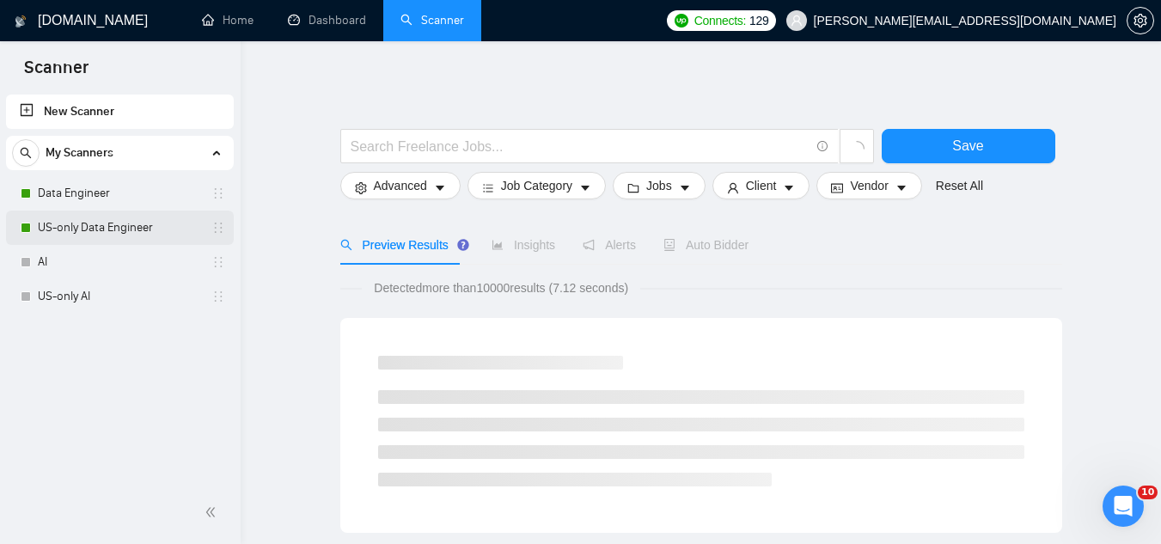
click at [120, 230] on link "US-only Data Engineer" at bounding box center [119, 228] width 163 height 34
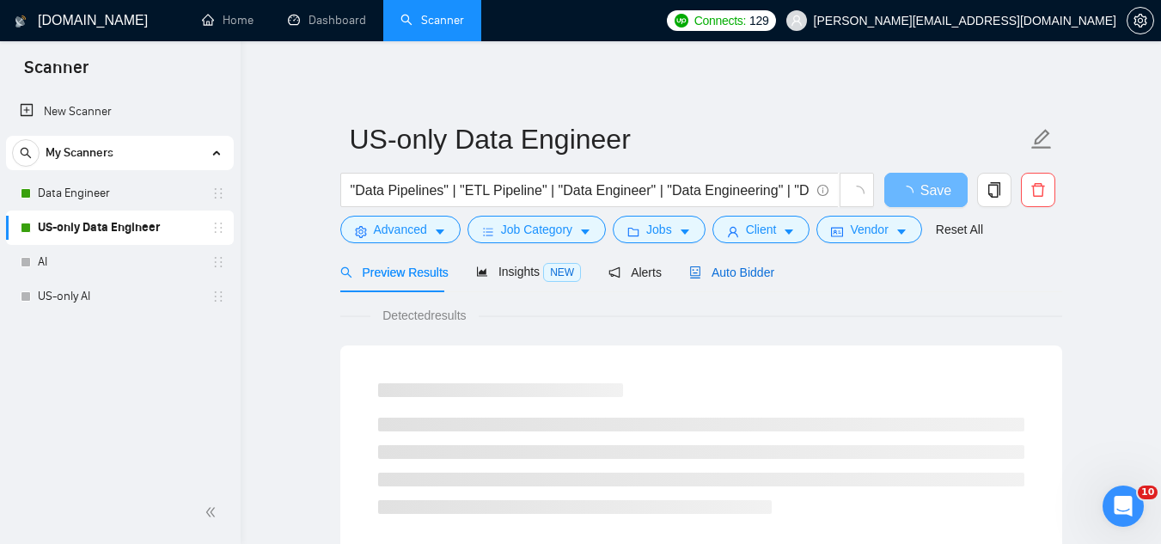
click at [714, 272] on span "Auto Bidder" at bounding box center [731, 273] width 85 height 14
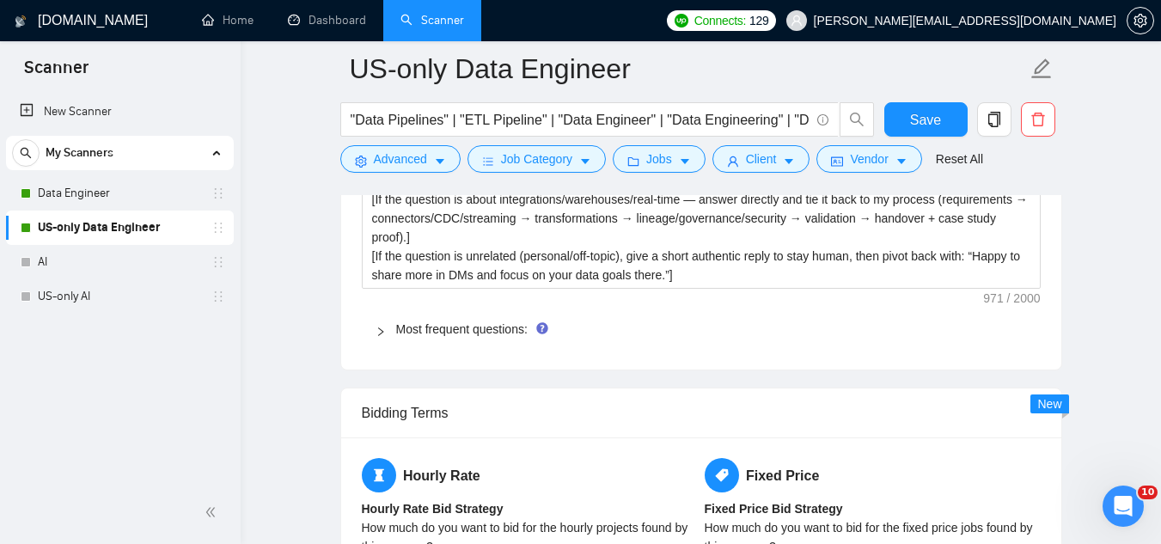
scroll to position [2750, 0]
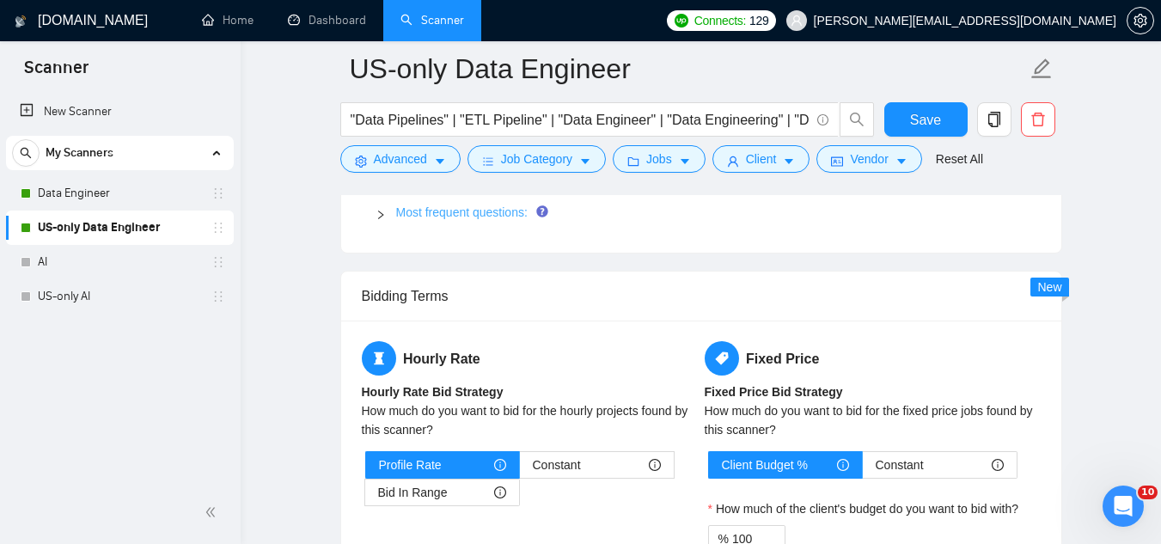
click at [419, 212] on link "Most frequent questions:" at bounding box center [461, 212] width 131 height 14
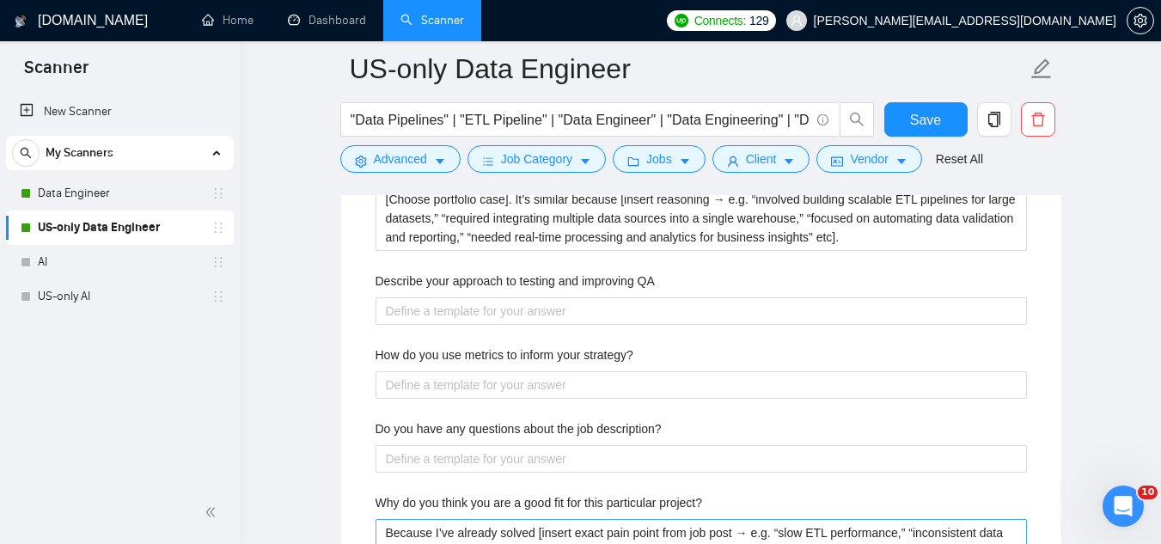
scroll to position [3524, 0]
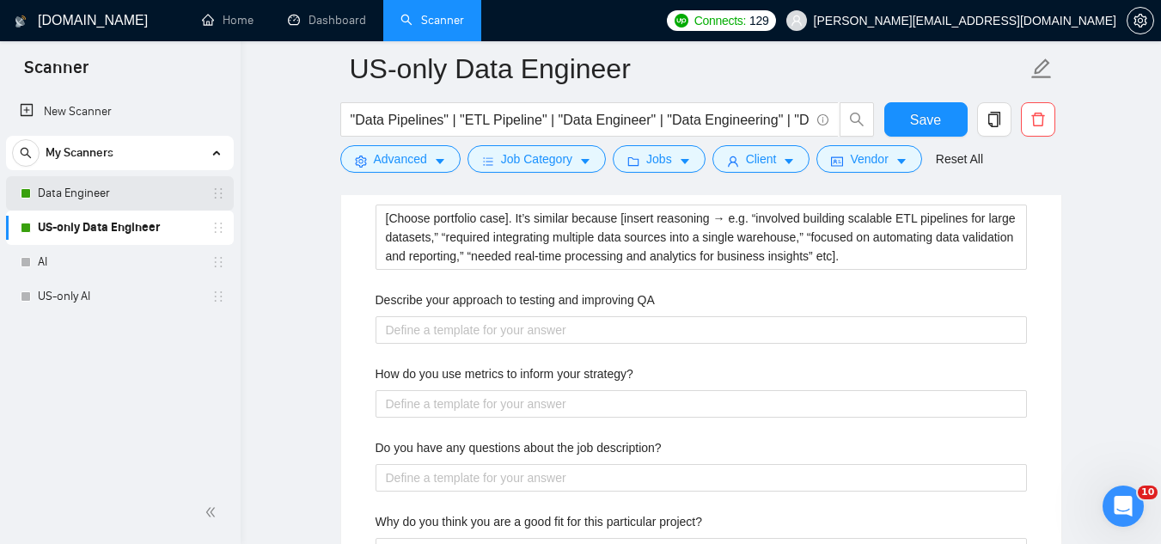
click at [165, 195] on link "Data Engineer" at bounding box center [119, 193] width 163 height 34
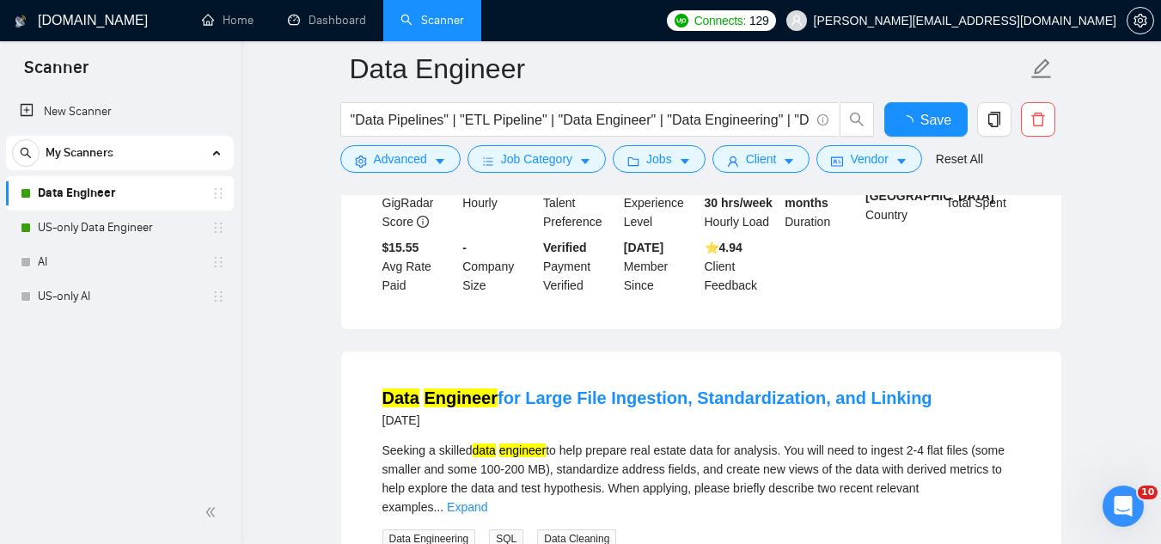
scroll to position [3524, 0]
